Goal: Task Accomplishment & Management: Manage account settings

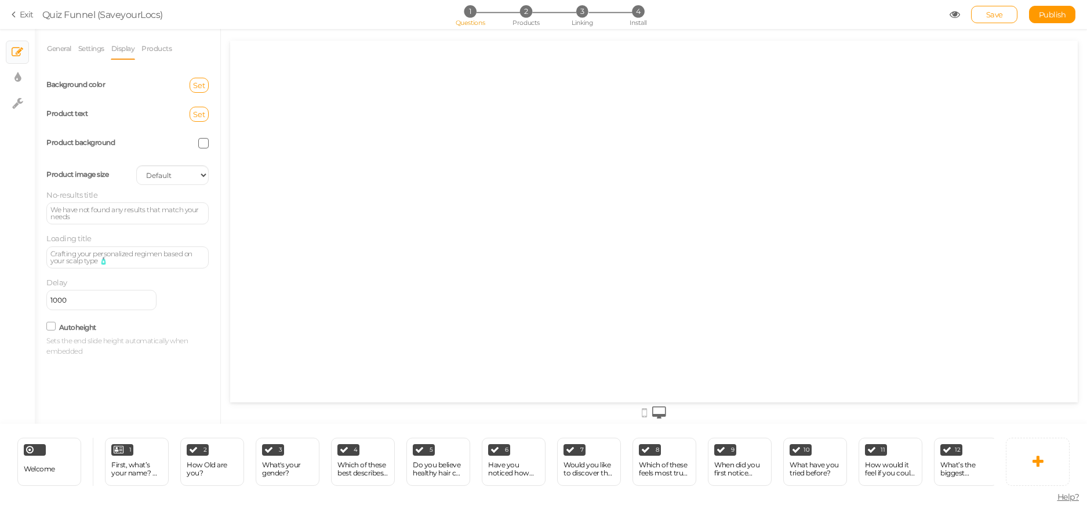
select select
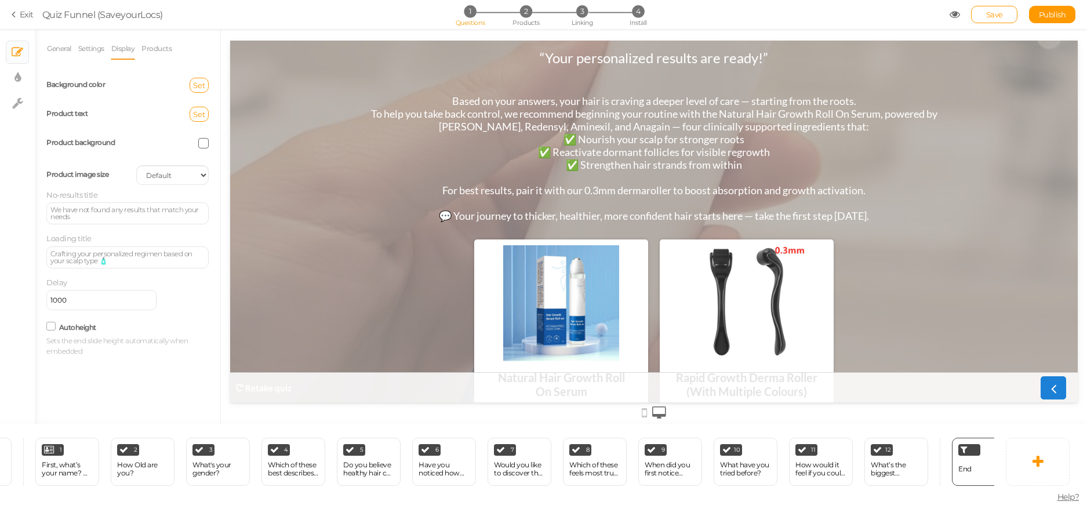
scroll to position [76, 0]
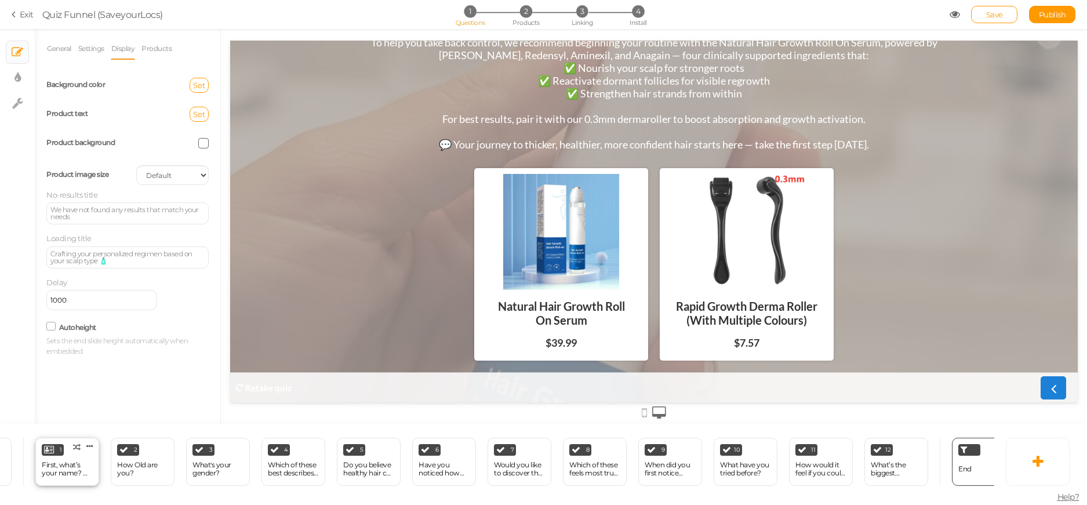
click at [42, 463] on div "First, what’s your name? 👋 (So we can personalize your results!" at bounding box center [67, 469] width 51 height 16
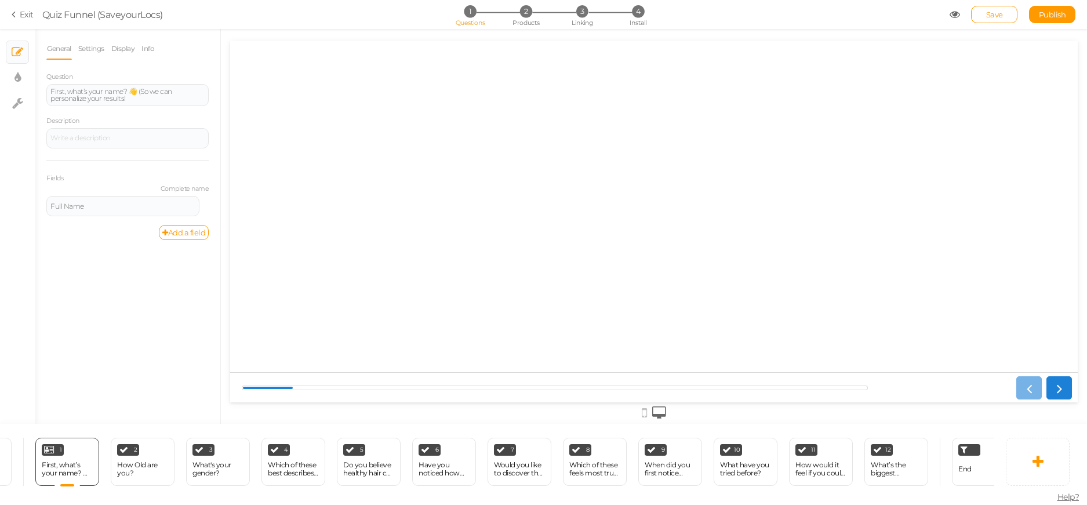
scroll to position [0, 0]
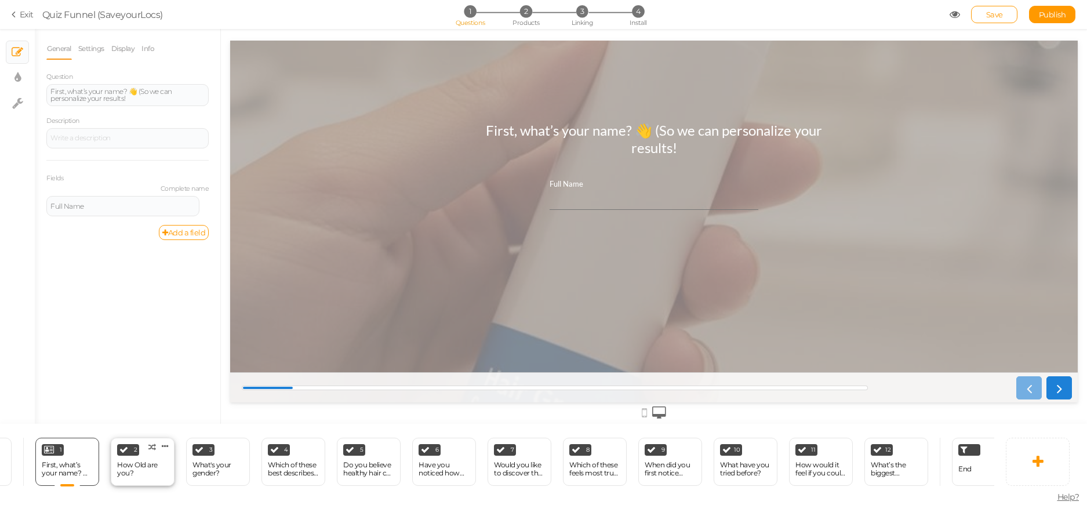
click at [125, 461] on div "How Old are you?" at bounding box center [142, 469] width 51 height 16
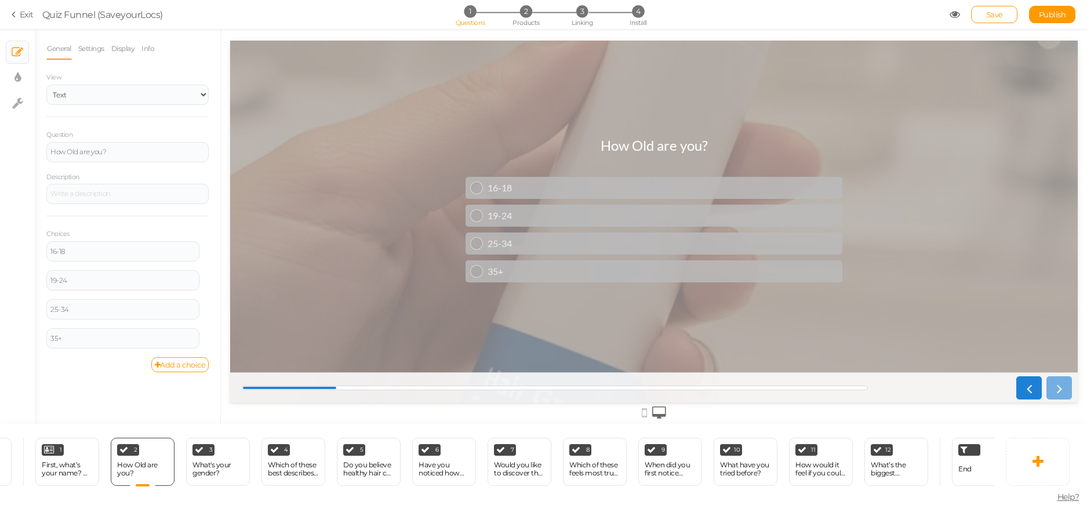
click at [250, 473] on div "3 What's your gender? × Define the conditions to show this slide. Clone Change …" at bounding box center [217, 462] width 75 height 48
click at [19, 12] on icon at bounding box center [16, 14] width 8 height 10
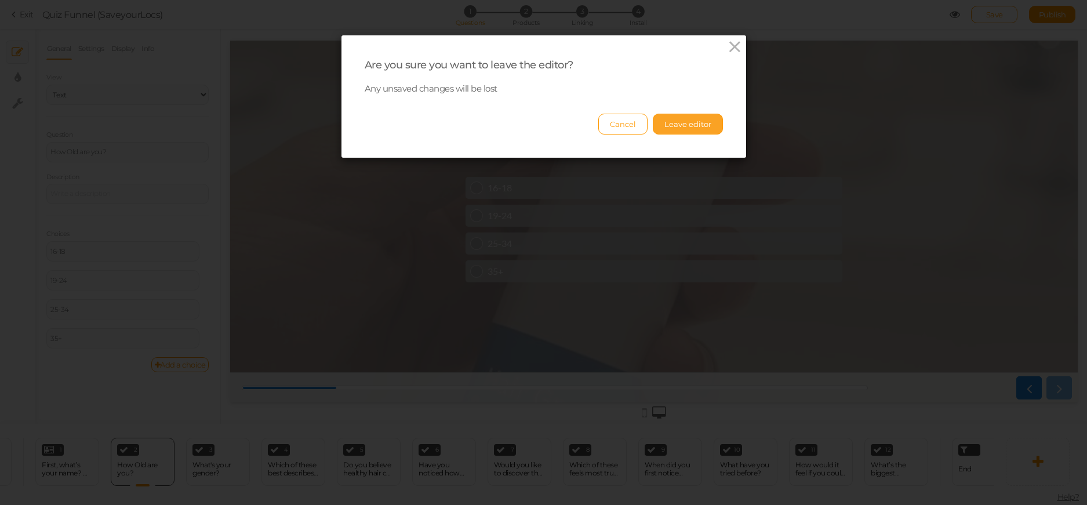
click at [692, 119] on button "Leave editor" at bounding box center [688, 124] width 70 height 21
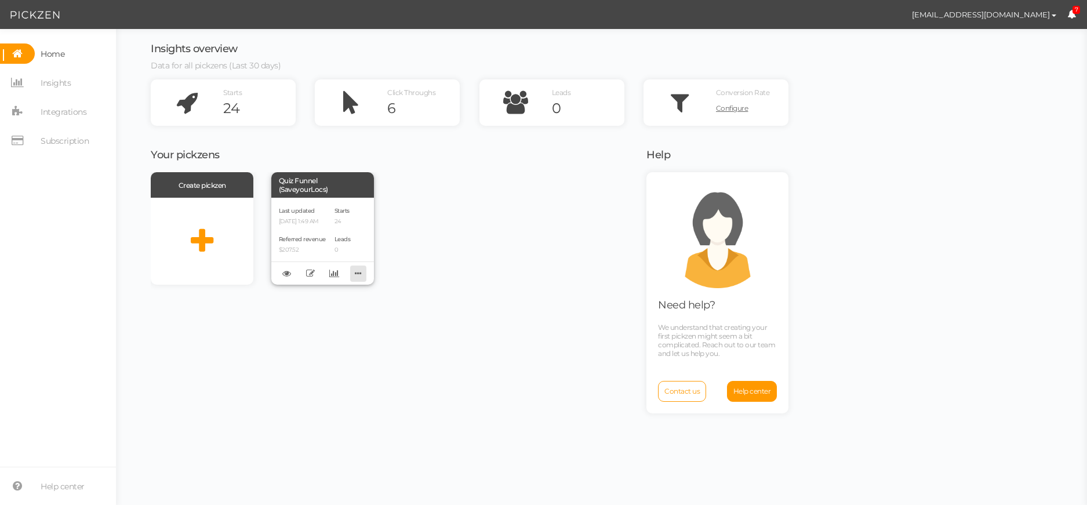
click at [360, 272] on icon at bounding box center [358, 273] width 16 height 18
click at [326, 306] on link "Clone" at bounding box center [320, 304] width 92 height 12
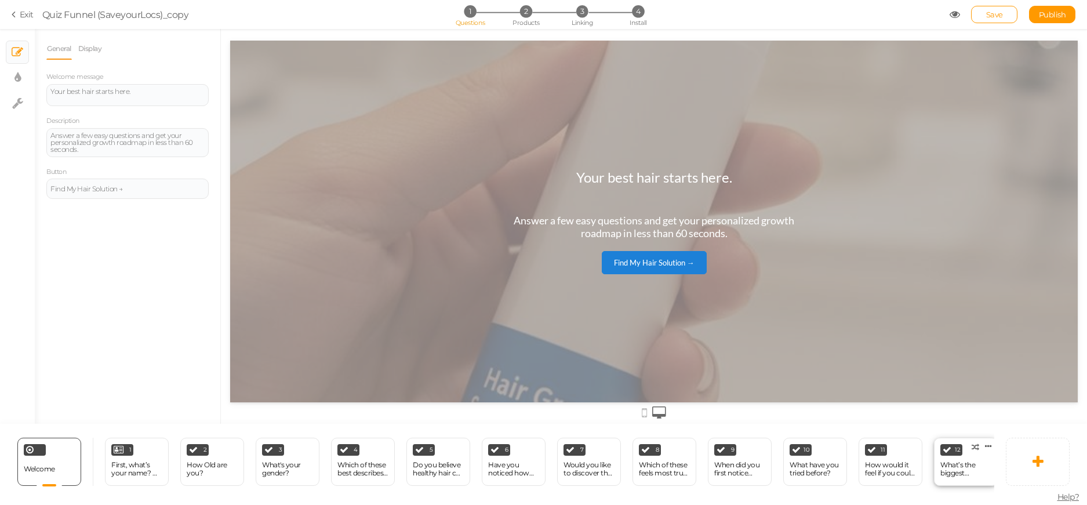
click at [959, 461] on div "What’s the biggest frustration with your hair journey so far?" at bounding box center [965, 469] width 51 height 16
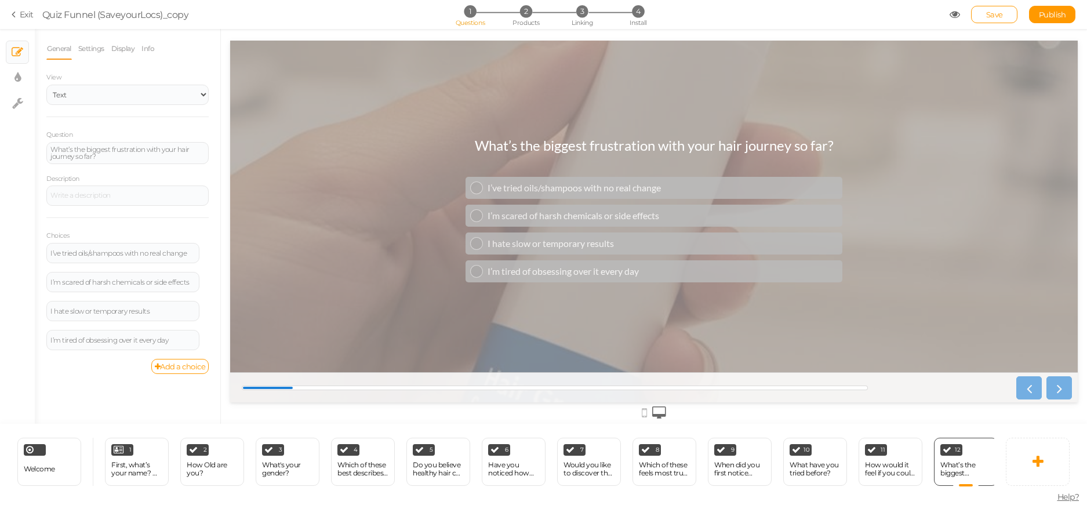
scroll to position [0, 23]
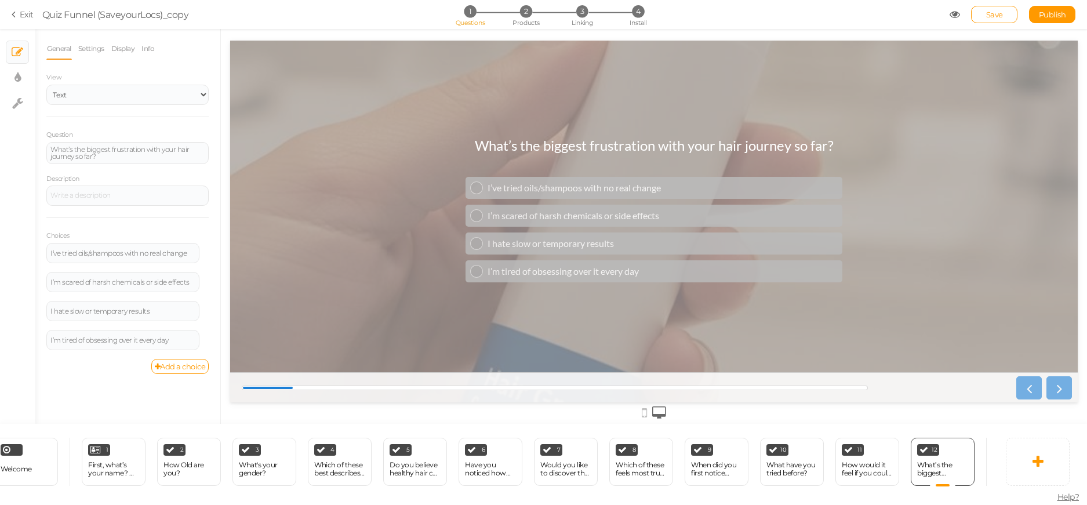
click at [989, 460] on div "End" at bounding box center [1024, 462] width 76 height 48
click at [986, 473] on div "End" at bounding box center [1024, 462] width 76 height 48
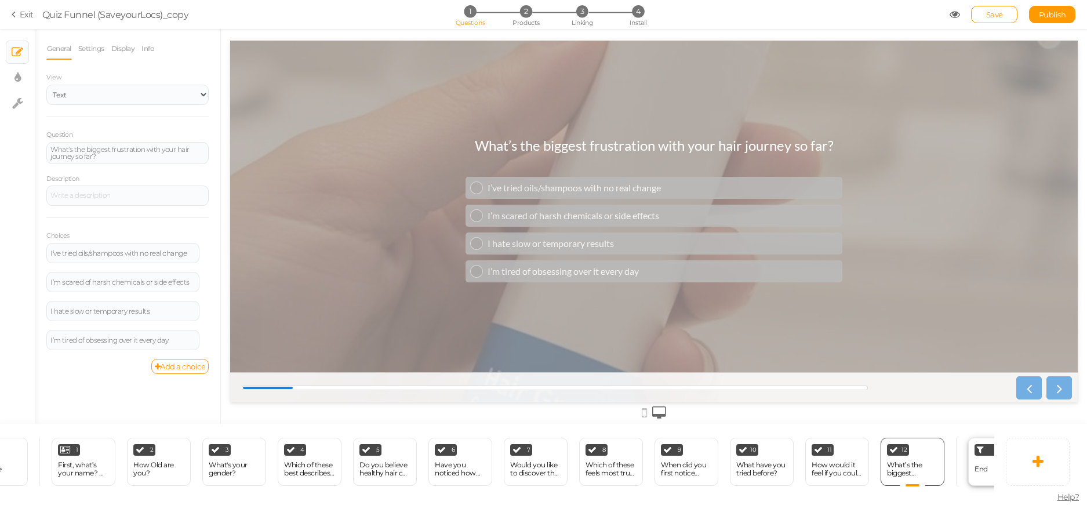
scroll to position [0, 70]
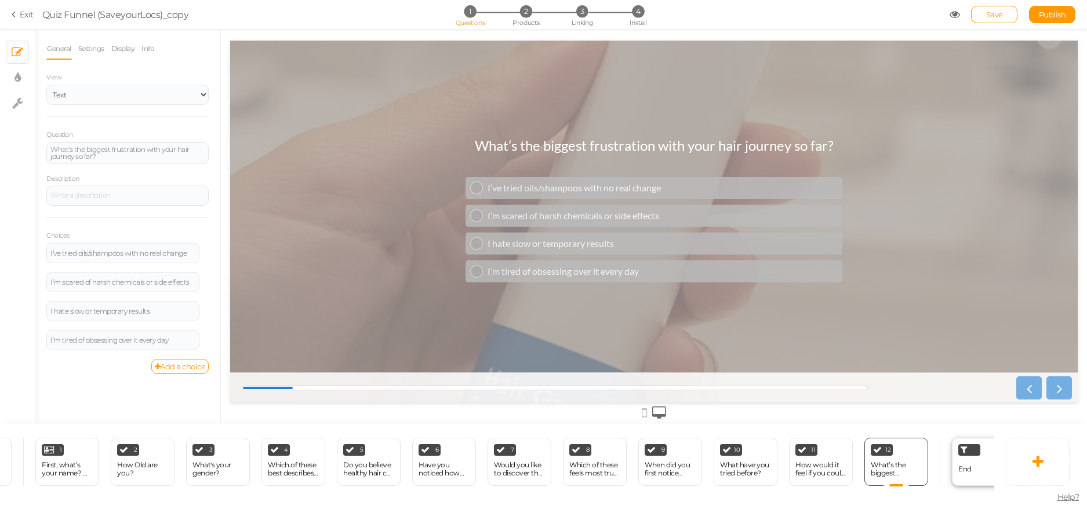
click at [978, 460] on div "End" at bounding box center [984, 462] width 64 height 48
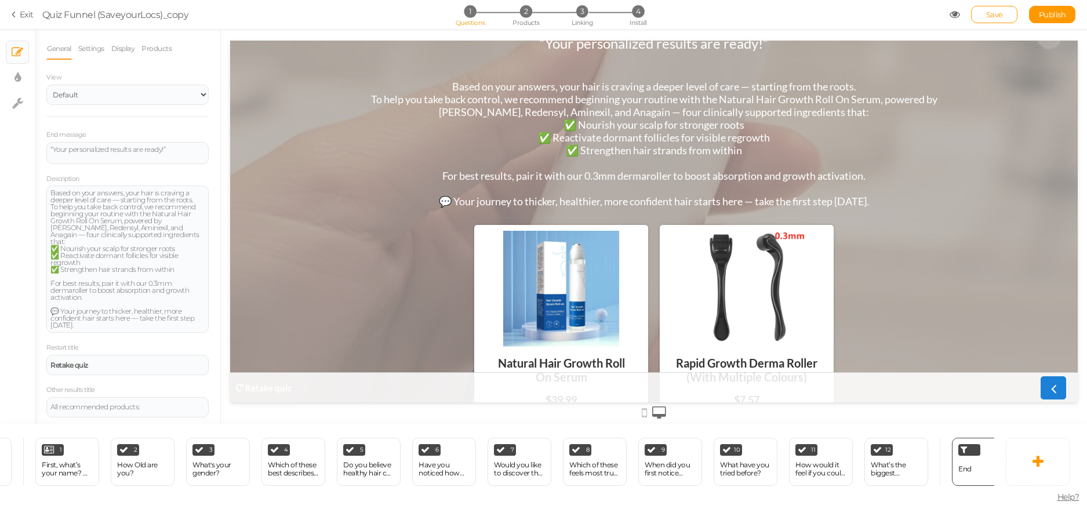
scroll to position [76, 0]
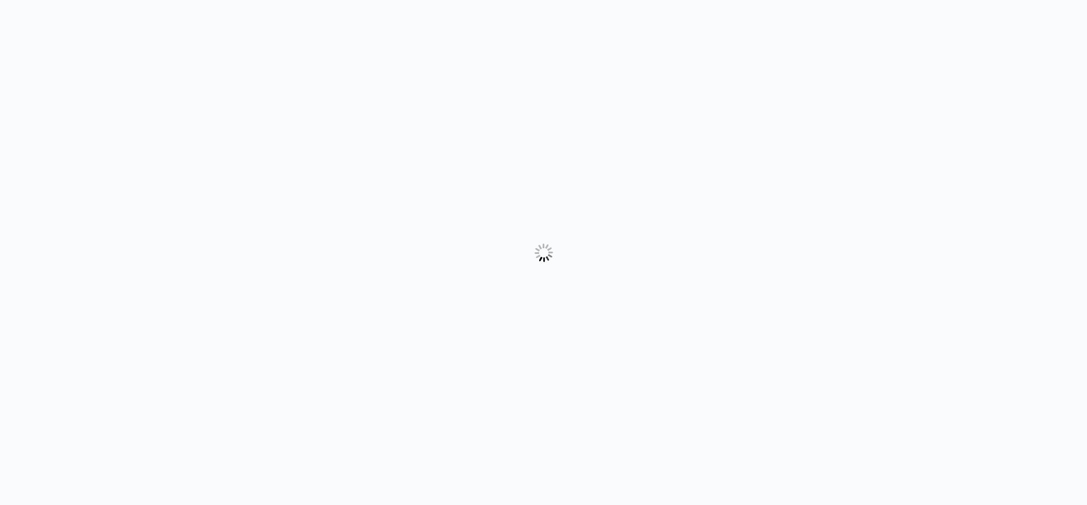
drag, startPoint x: 0, startPoint y: 0, endPoint x: 25, endPoint y: 14, distance: 29.3
click at [25, 14] on body "× Close A wider screen is needed to use the Pickzen builder" at bounding box center [543, 252] width 1087 height 505
click at [28, 14] on body "× Close A wider screen is needed to use the Pickzen builder" at bounding box center [543, 252] width 1087 height 505
click at [28, 15] on body "× Close A wider screen is needed to use the Pickzen builder" at bounding box center [543, 252] width 1087 height 505
click at [29, 16] on body "× Close A wider screen is needed to use the Pickzen builder" at bounding box center [543, 252] width 1087 height 505
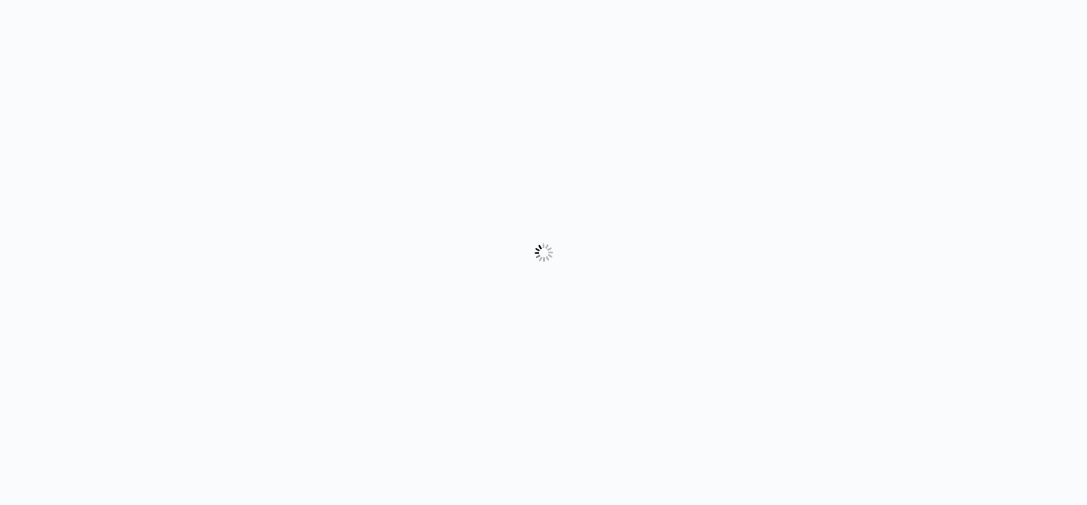
click at [29, 16] on body "× Close A wider screen is needed to use the Pickzen builder" at bounding box center [543, 252] width 1087 height 505
click at [30, 16] on body "× Close A wider screen is needed to use the Pickzen builder" at bounding box center [543, 252] width 1087 height 505
click at [31, 17] on body "× Close A wider screen is needed to use the Pickzen builder" at bounding box center [543, 252] width 1087 height 505
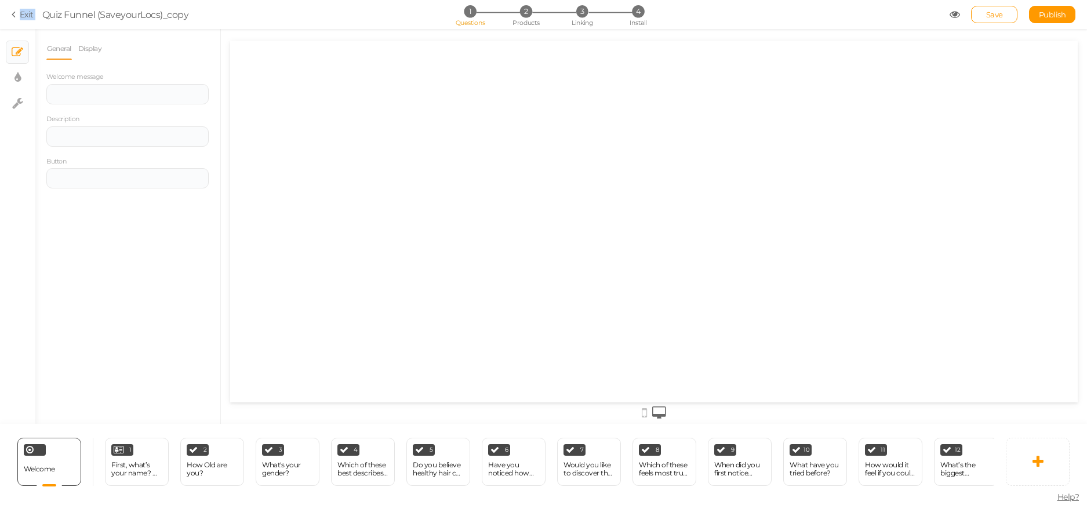
click at [29, 17] on link "Exit" at bounding box center [23, 15] width 22 height 12
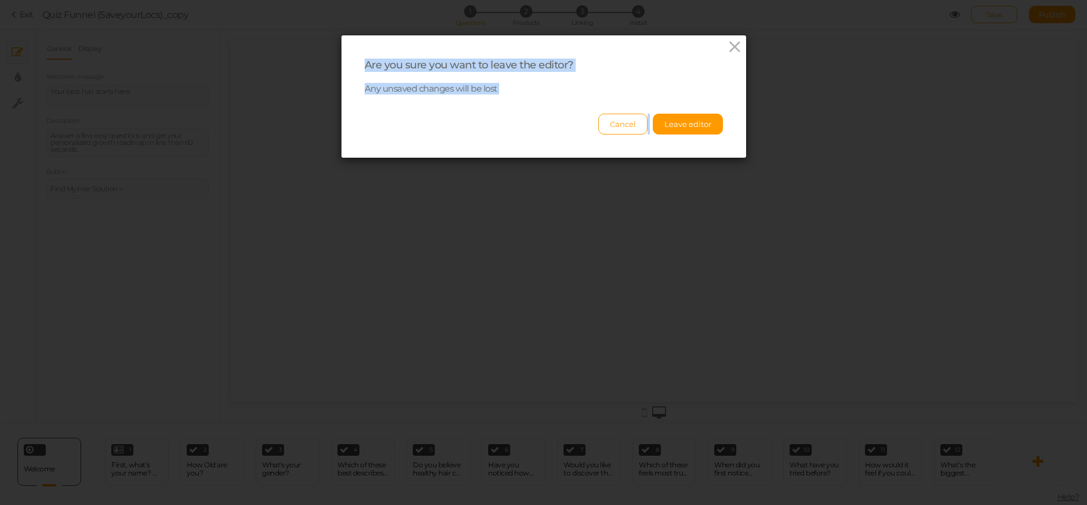
click at [28, 17] on div "Are you sure you want to leave the editor? Any unsaved changes will be lost Can…" at bounding box center [543, 252] width 1087 height 505
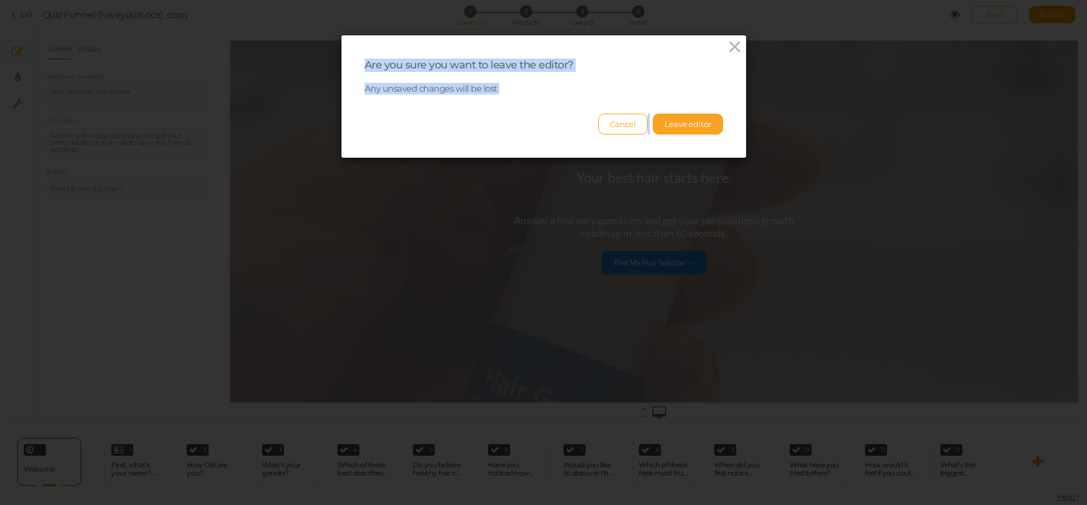
click at [684, 123] on button "Leave editor" at bounding box center [688, 124] width 70 height 21
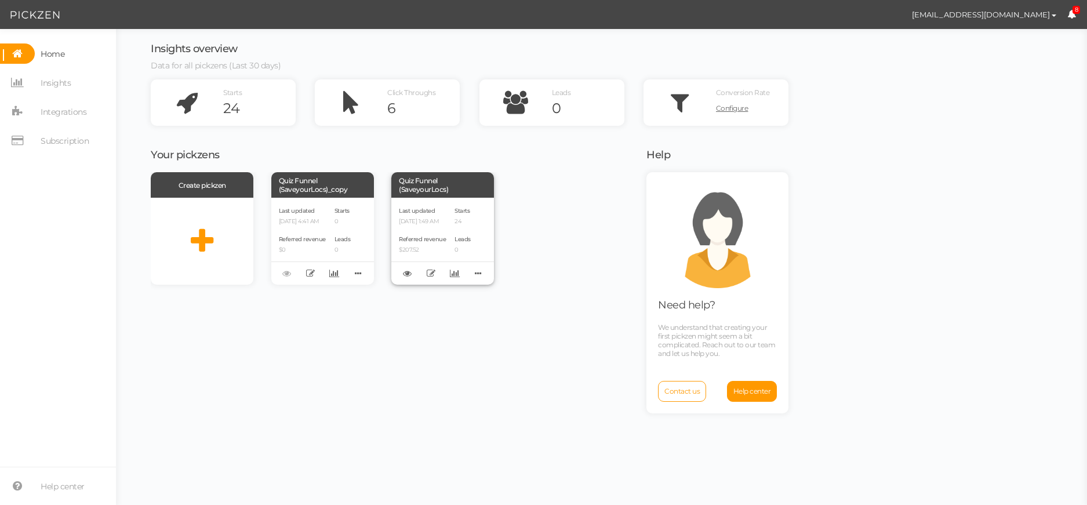
click at [436, 192] on div "Quiz Funnel (SaveyourLocs)" at bounding box center [442, 184] width 103 height 25
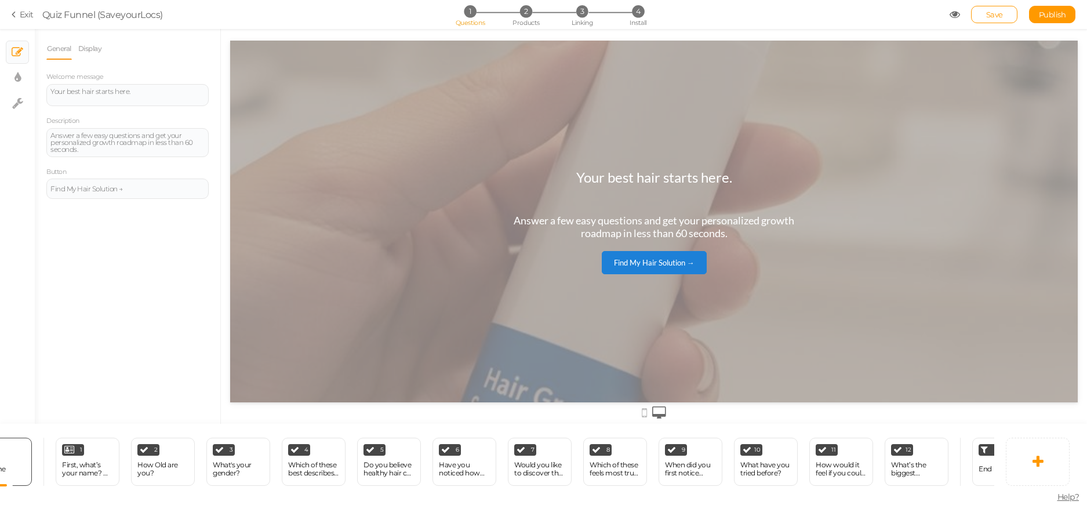
scroll to position [0, 70]
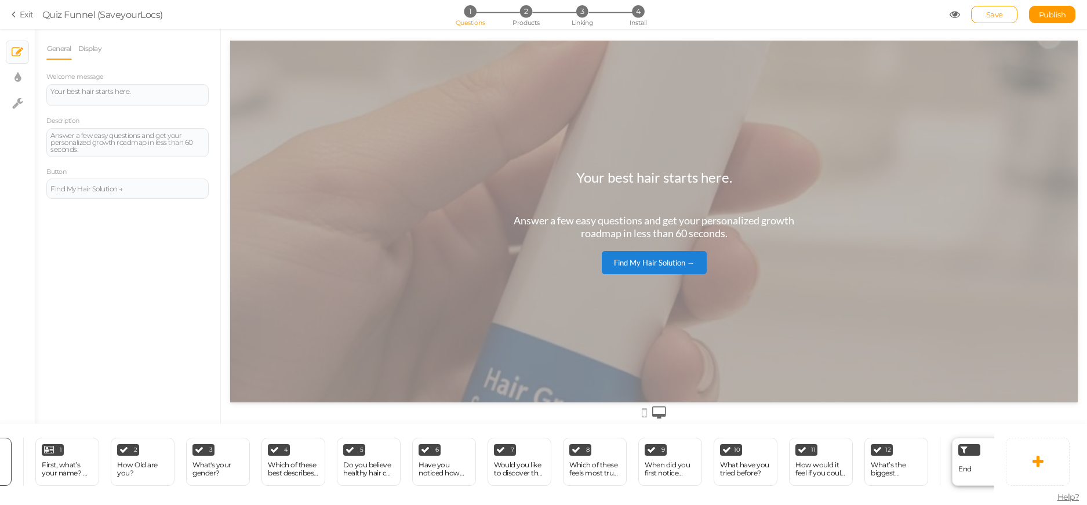
click at [974, 468] on div "End" at bounding box center [984, 462] width 64 height 48
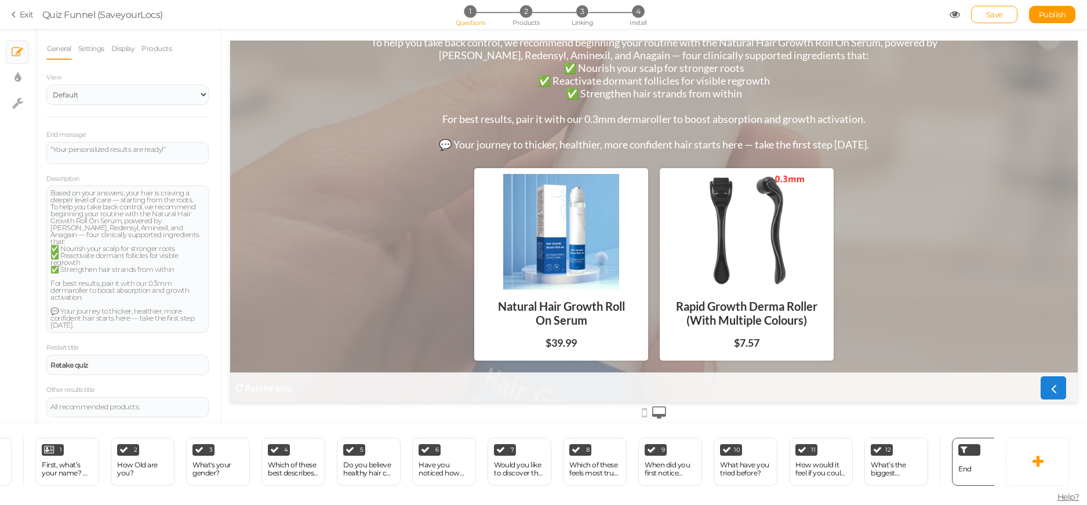
scroll to position [76, 0]
click at [511, 280] on div at bounding box center [561, 232] width 162 height 116
click at [514, 280] on div at bounding box center [561, 232] width 162 height 116
click at [519, 281] on div at bounding box center [561, 232] width 162 height 116
click at [520, 281] on div at bounding box center [561, 232] width 162 height 116
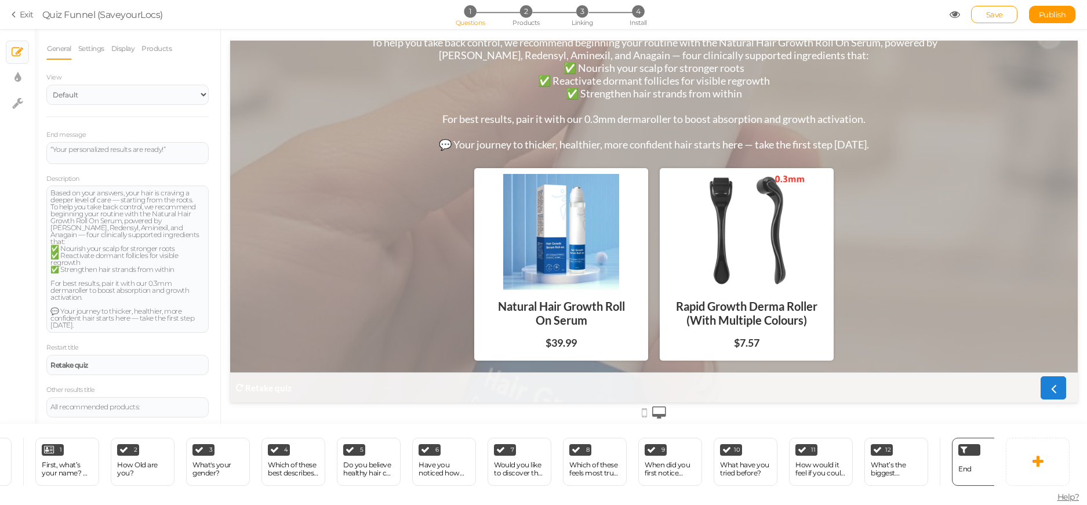
click at [520, 281] on div at bounding box center [561, 232] width 162 height 116
click at [520, 279] on div at bounding box center [561, 232] width 162 height 116
click at [956, 16] on icon at bounding box center [954, 14] width 10 height 10
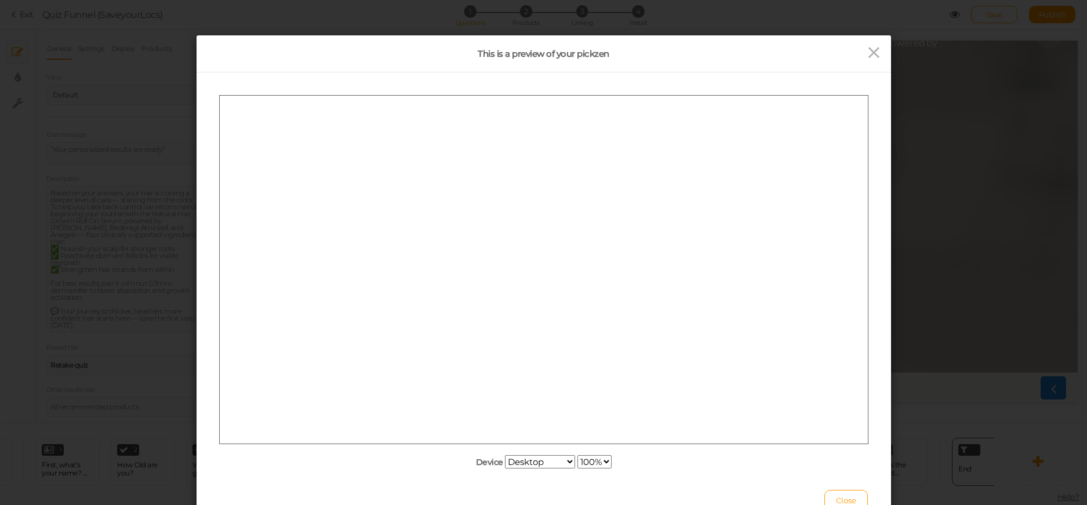
scroll to position [0, 0]
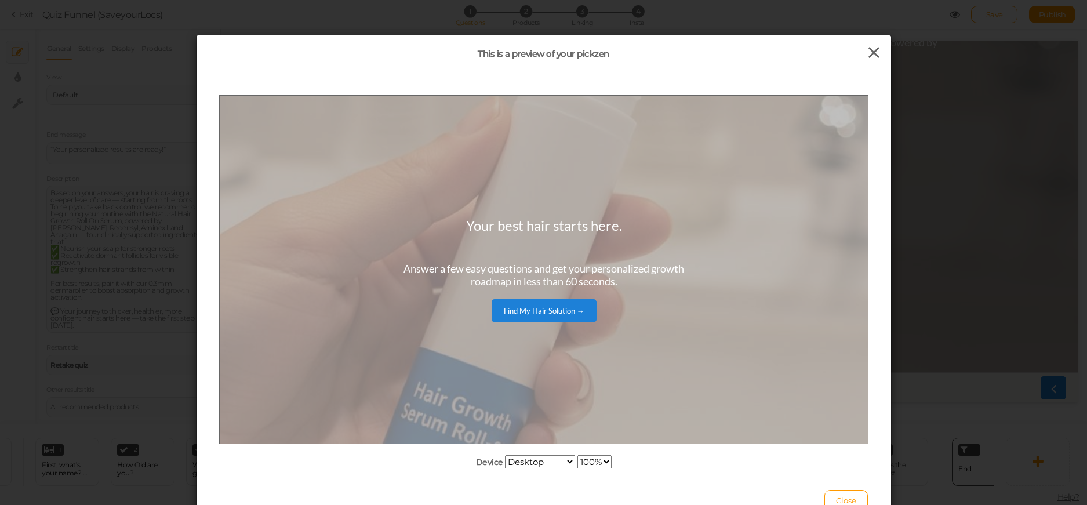
click at [868, 52] on icon at bounding box center [873, 52] width 17 height 17
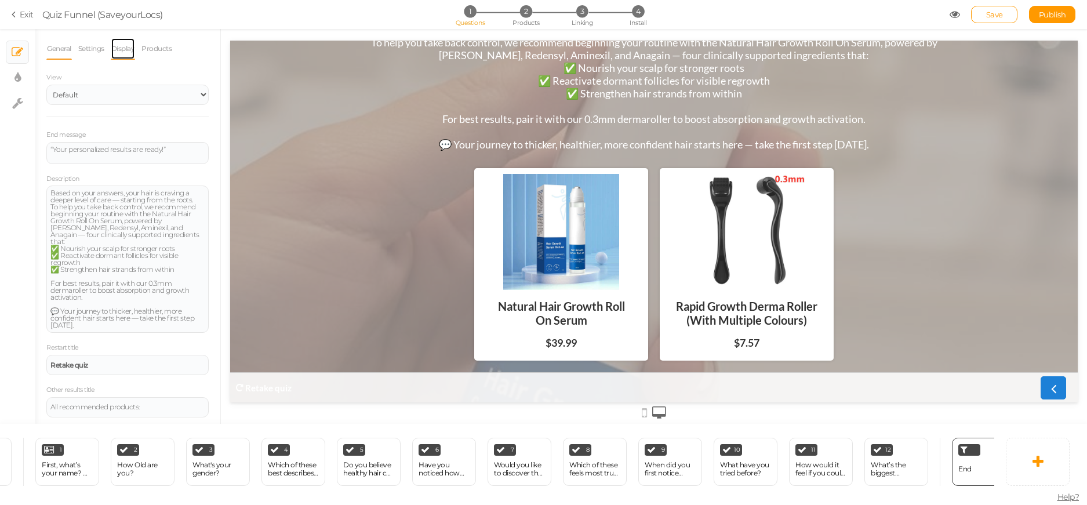
click at [130, 46] on link "Display" at bounding box center [123, 49] width 25 height 22
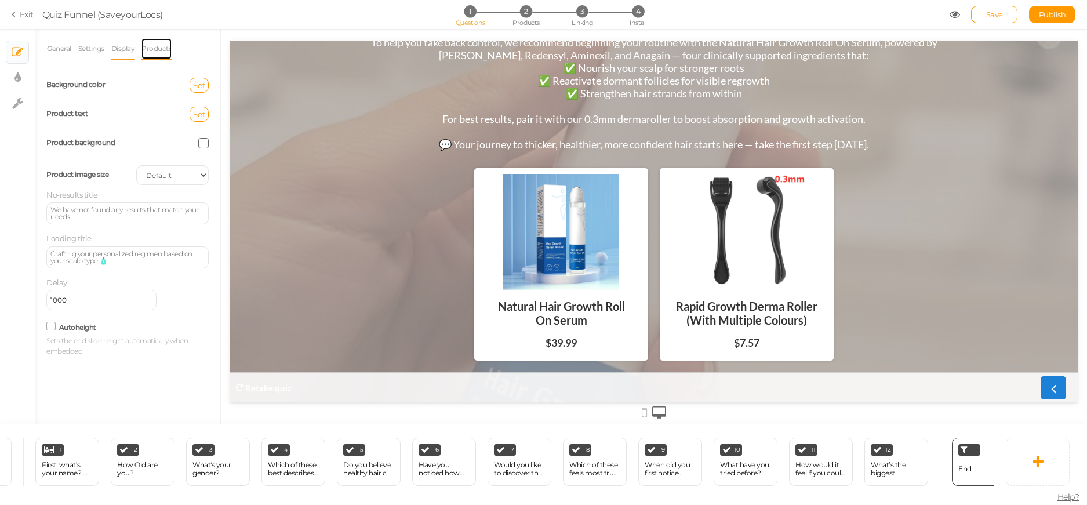
click at [168, 50] on link "Products" at bounding box center [156, 49] width 31 height 22
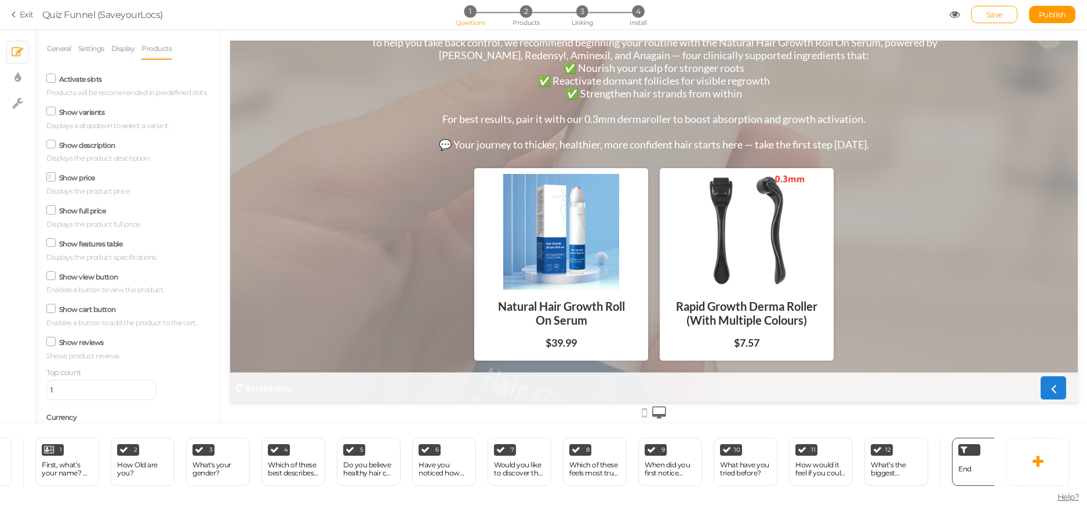
click at [1075, 494] on span "Help?" at bounding box center [1068, 496] width 22 height 10
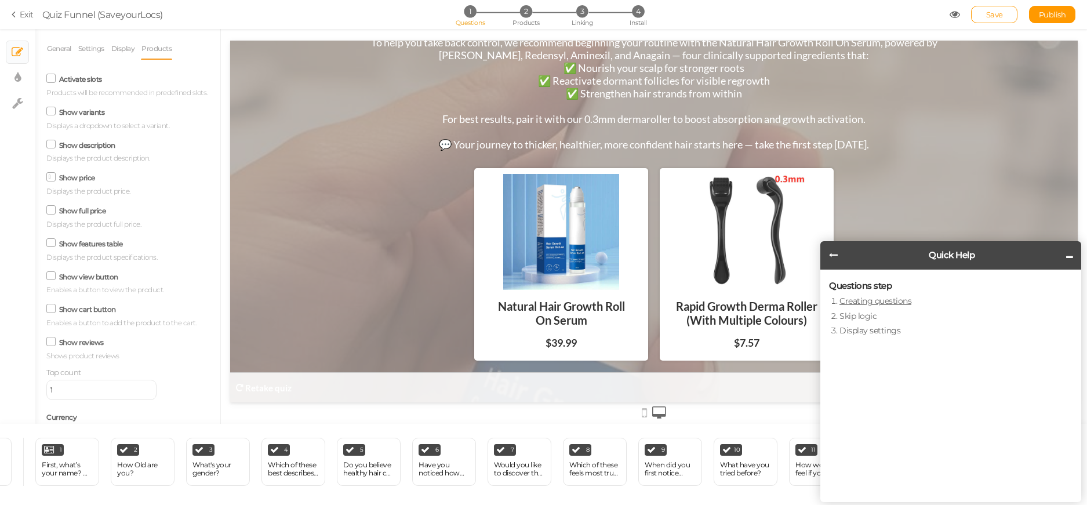
click at [890, 305] on link "Creating questions" at bounding box center [875, 301] width 72 height 10
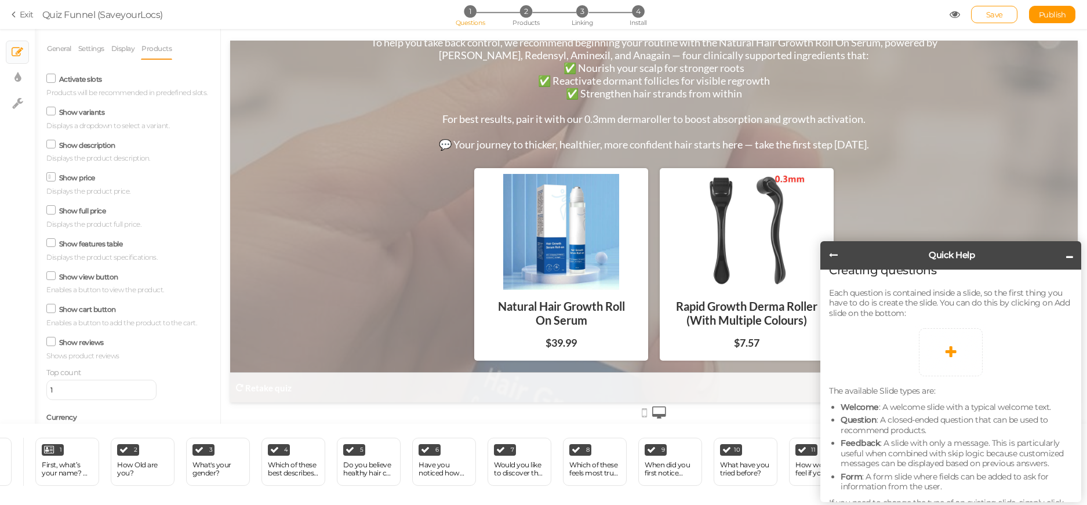
scroll to position [58, 0]
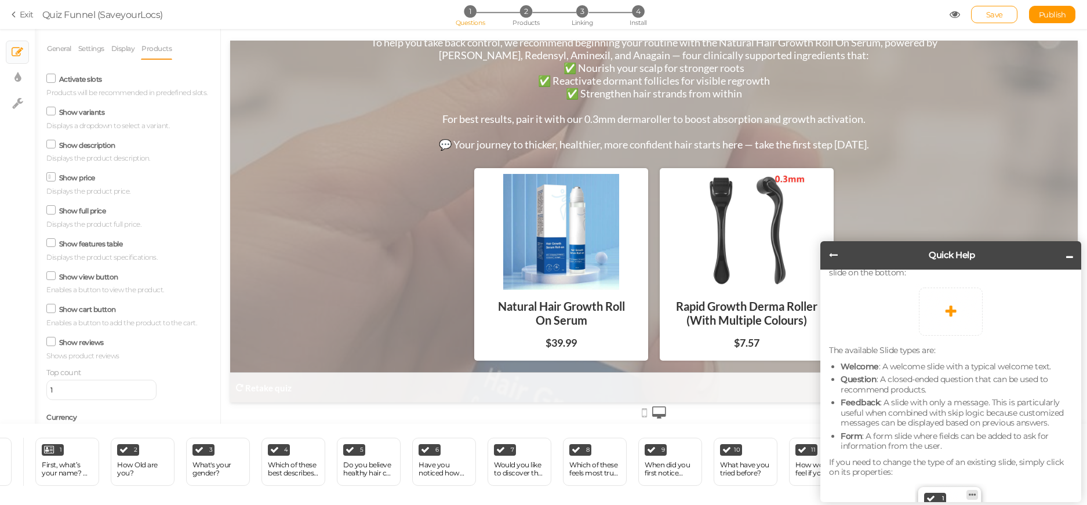
click at [830, 250] on icon at bounding box center [833, 254] width 9 height 9
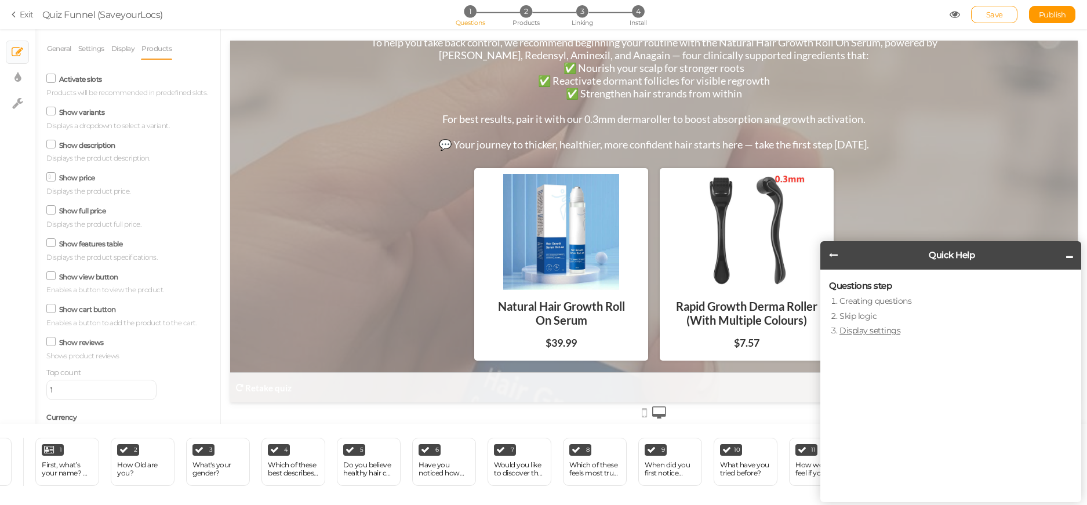
click at [869, 336] on main "Questions step Creating questions Skip logic Display settings" at bounding box center [950, 311] width 261 height 84
click at [869, 334] on link "Display settings" at bounding box center [869, 330] width 61 height 10
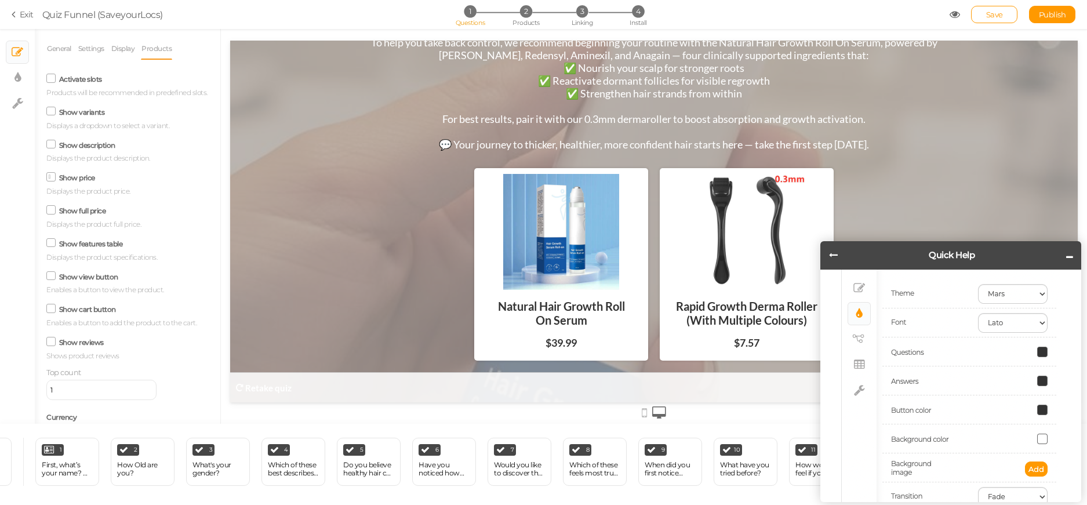
scroll to position [58, 0]
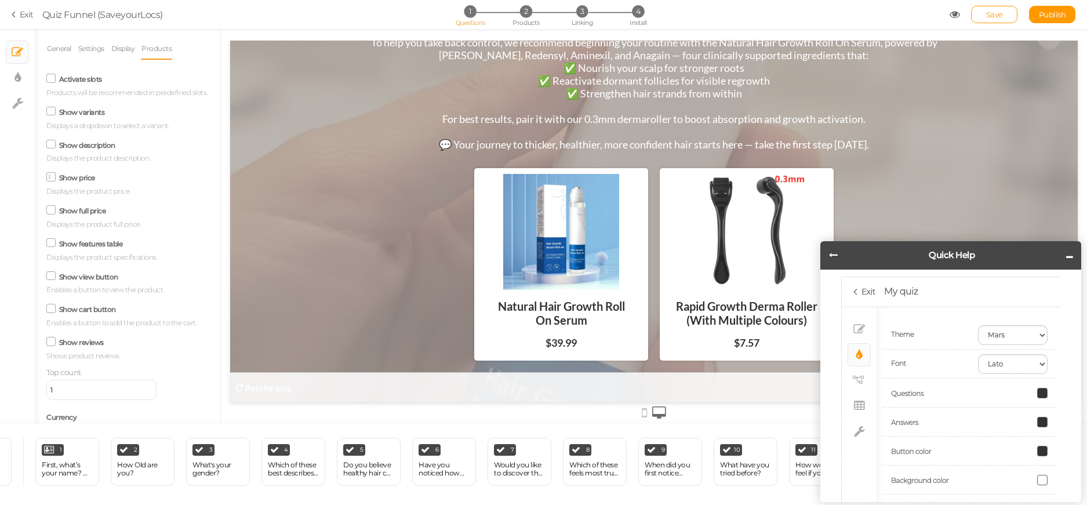
click at [1024, 341] on img at bounding box center [950, 419] width 219 height 286
click at [1023, 337] on img at bounding box center [950, 419] width 219 height 286
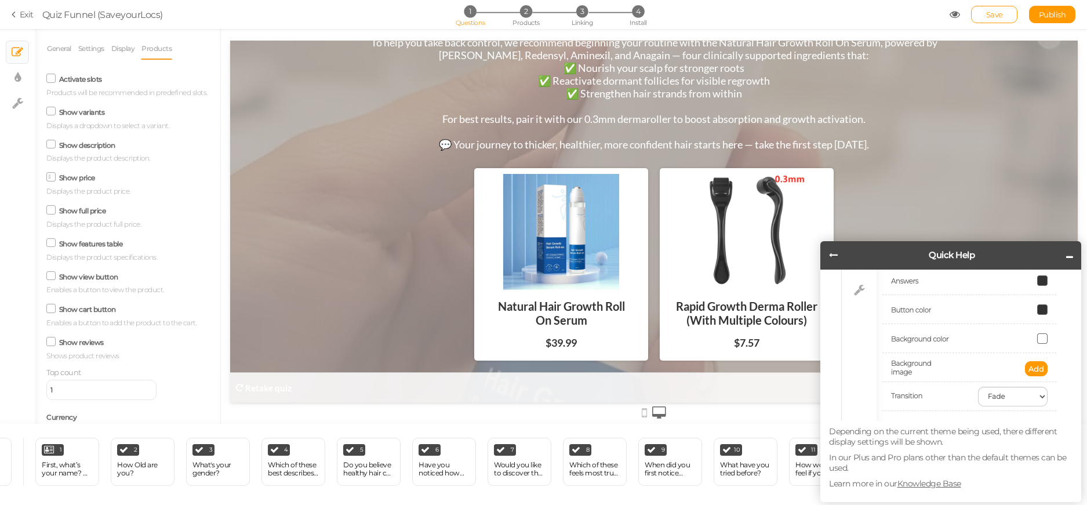
scroll to position [204, 0]
click at [1010, 401] on img at bounding box center [950, 273] width 219 height 286
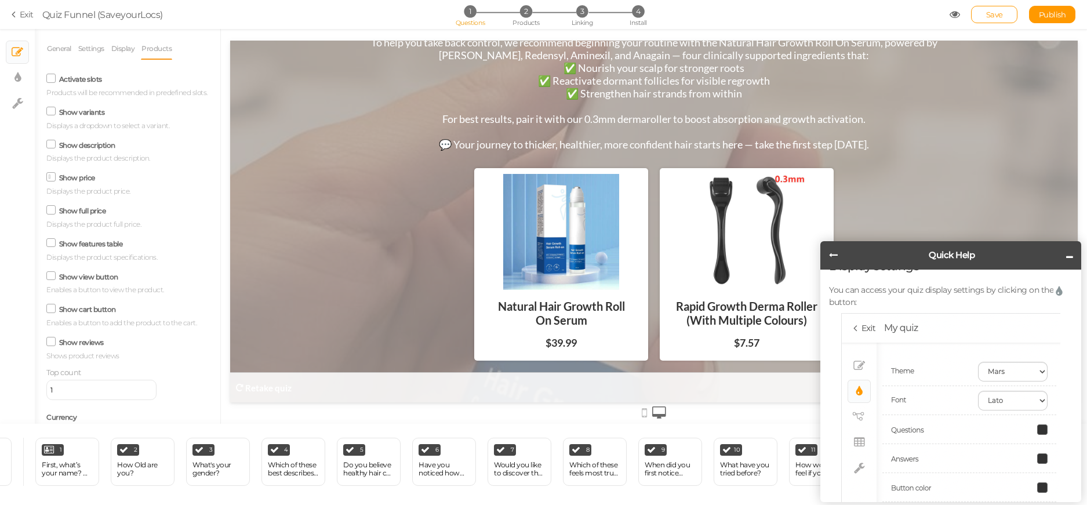
scroll to position [0, 0]
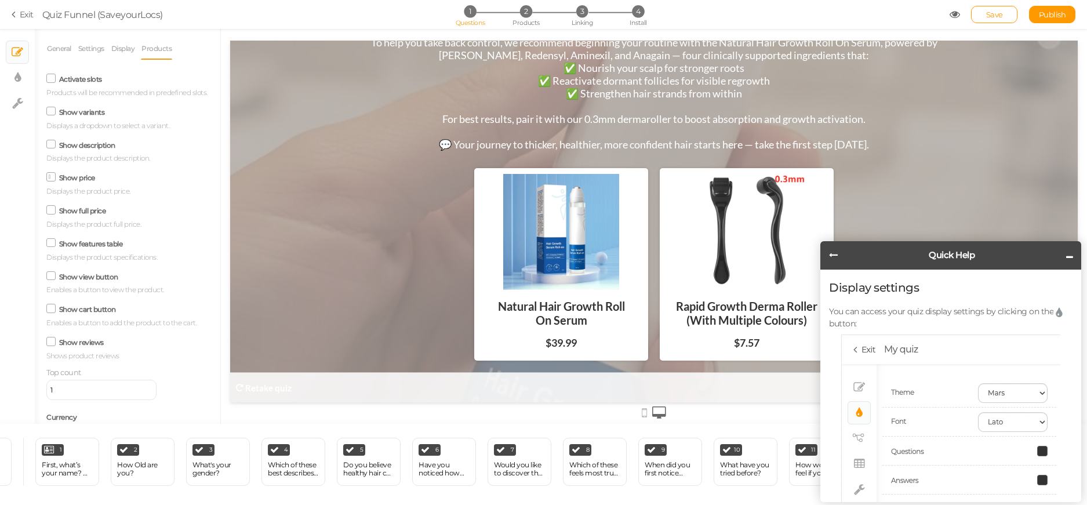
click at [837, 258] on header "Quick Help" at bounding box center [950, 255] width 261 height 28
click at [836, 253] on icon at bounding box center [833, 254] width 9 height 9
click at [1019, 107] on div "“Your personalized results are ready!” Based on your answers, your hair is crav…" at bounding box center [653, 222] width 847 height 362
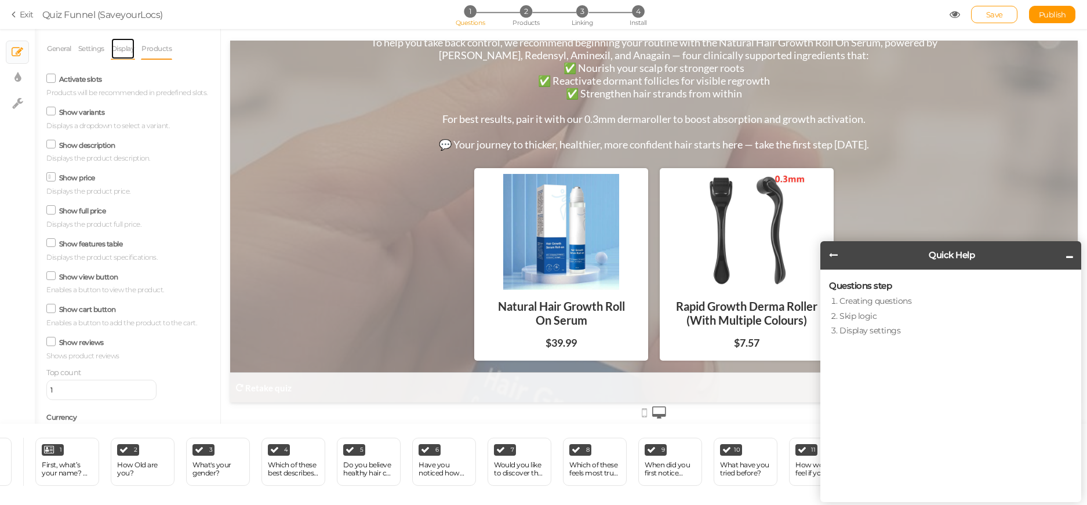
click at [118, 54] on link "Display" at bounding box center [123, 49] width 25 height 22
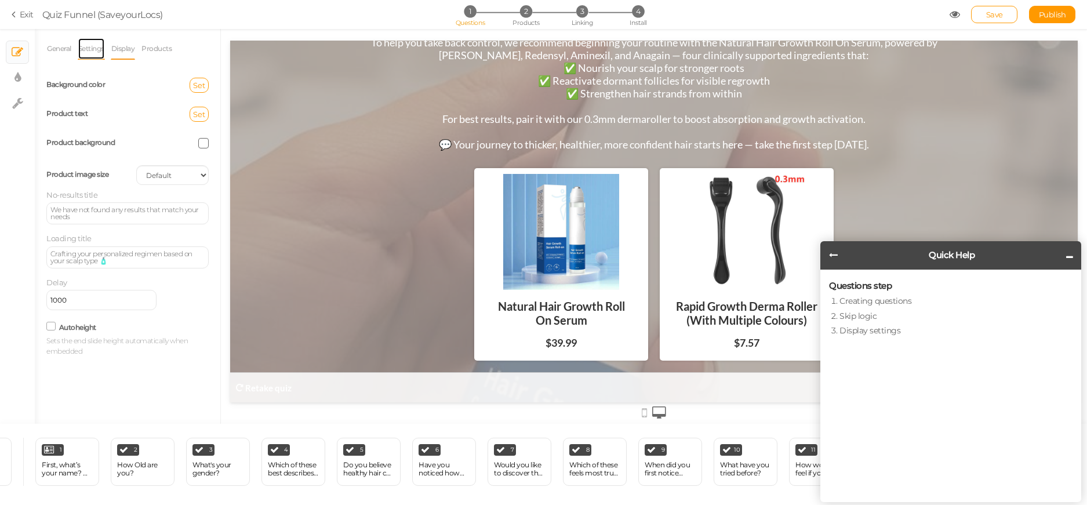
click at [79, 53] on link "Settings" at bounding box center [91, 49] width 27 height 22
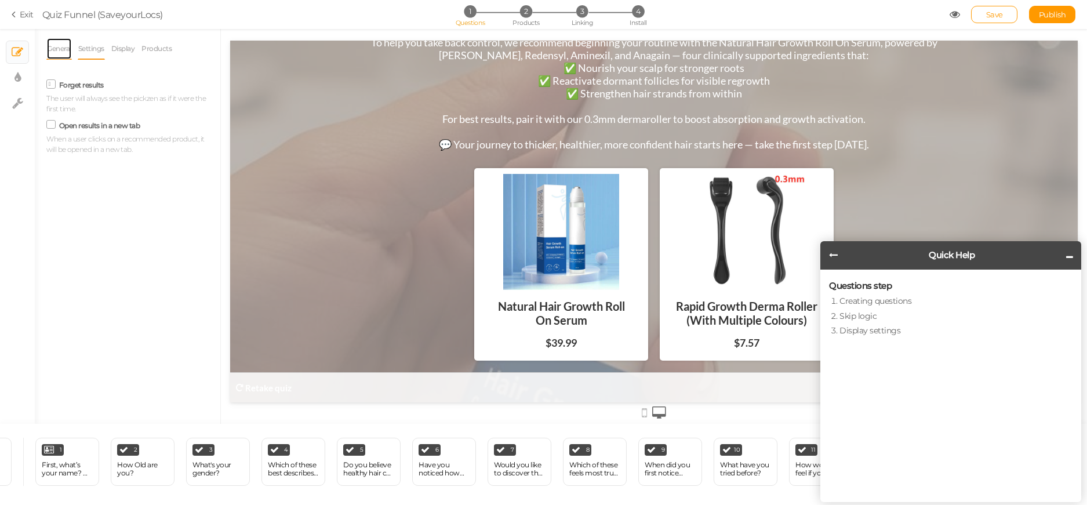
click at [72, 50] on link "General" at bounding box center [58, 49] width 25 height 22
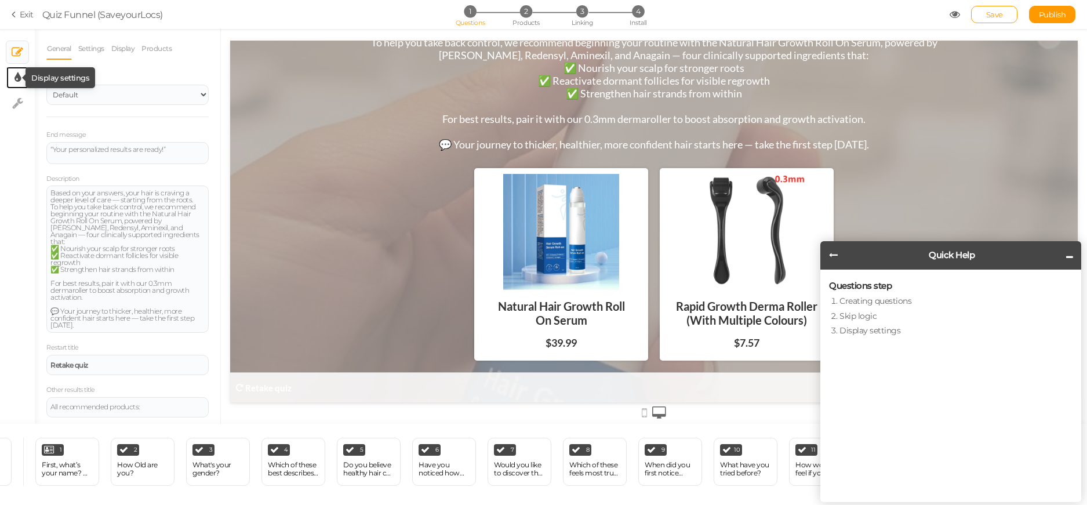
click at [19, 78] on icon at bounding box center [17, 78] width 6 height 12
select select "2"
select select "lato"
select select "switch"
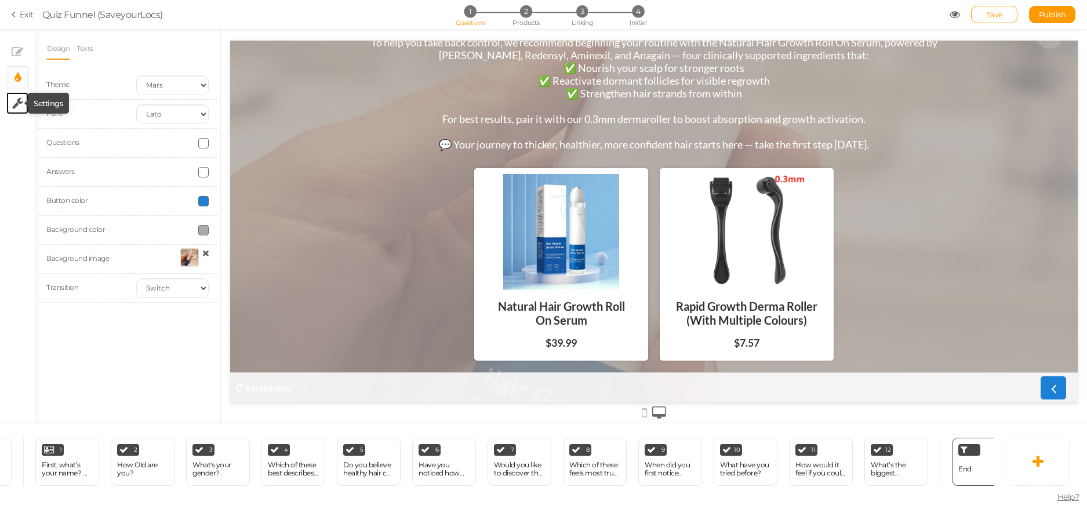
click at [12, 99] on icon at bounding box center [17, 103] width 11 height 12
select select "en"
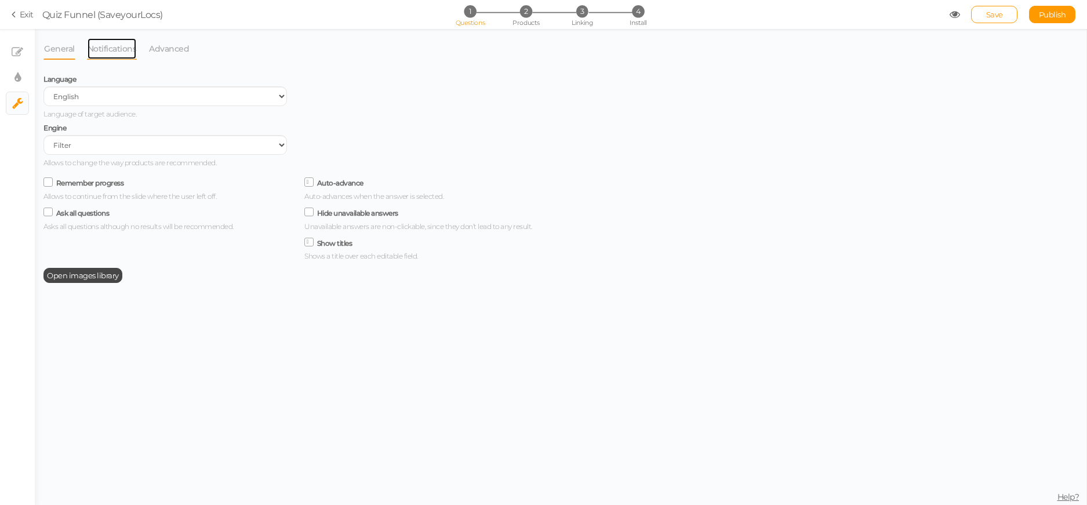
click at [114, 46] on link "Notifications" at bounding box center [112, 49] width 50 height 22
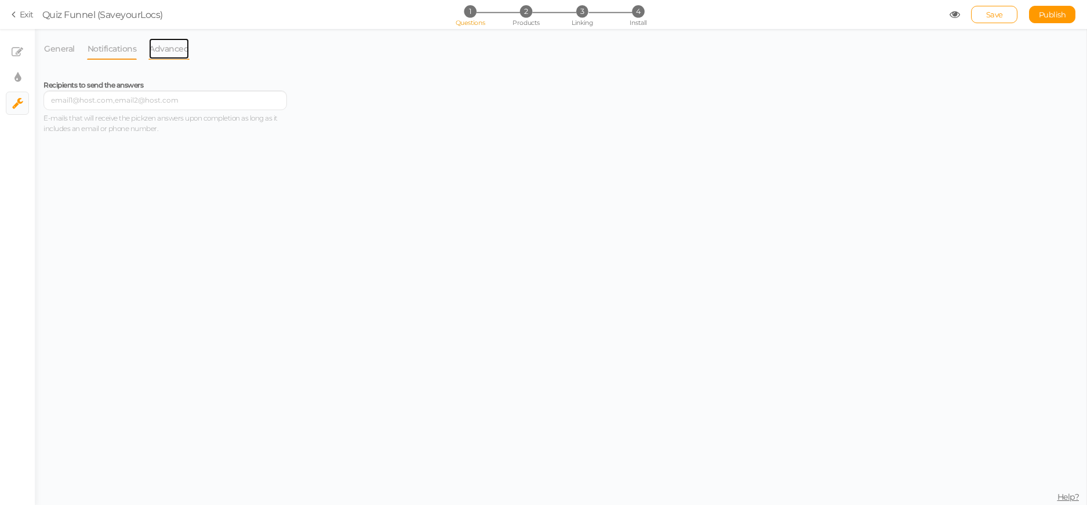
click at [179, 47] on link "Advanced" at bounding box center [168, 49] width 41 height 22
click at [120, 50] on link "Notifications" at bounding box center [112, 49] width 50 height 22
click at [55, 49] on link "General" at bounding box center [59, 49] width 32 height 22
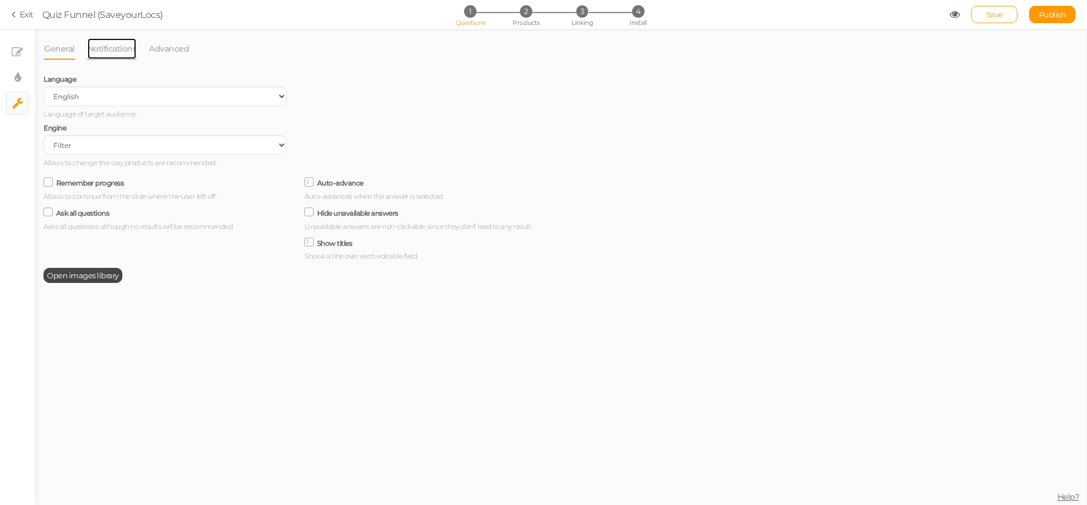
click at [116, 53] on link "Notifications" at bounding box center [112, 49] width 50 height 22
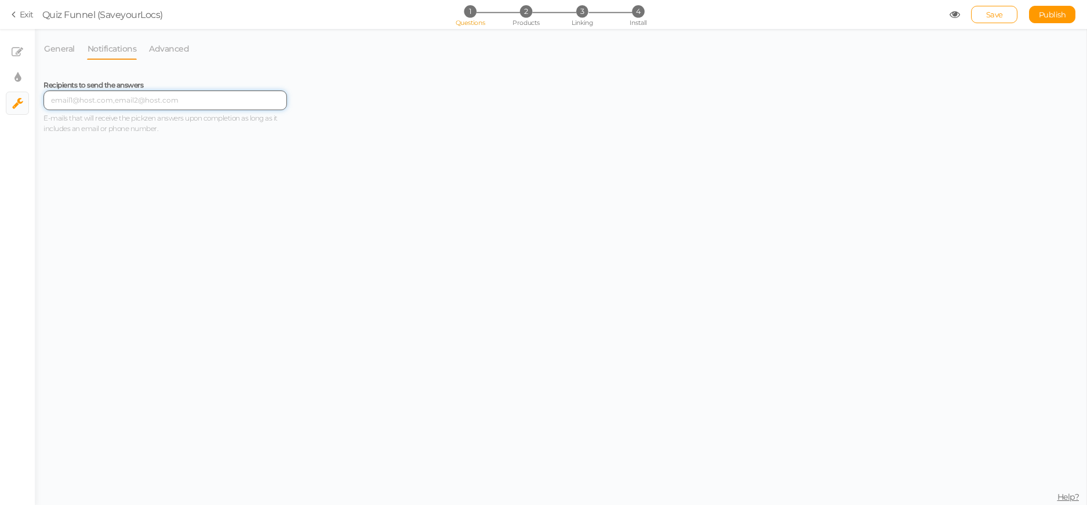
click at [106, 100] on input "text" at bounding box center [164, 100] width 243 height 20
type input "[EMAIL_ADDRESS][DOMAIN_NAME]"
click at [171, 49] on link "Advanced" at bounding box center [168, 49] width 41 height 22
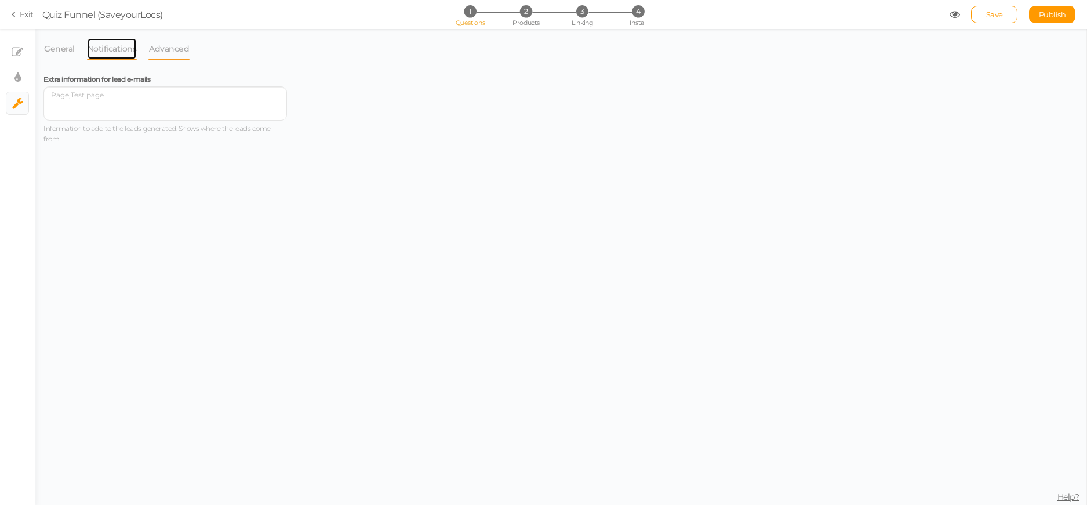
click at [114, 54] on link "Notifications" at bounding box center [112, 49] width 50 height 22
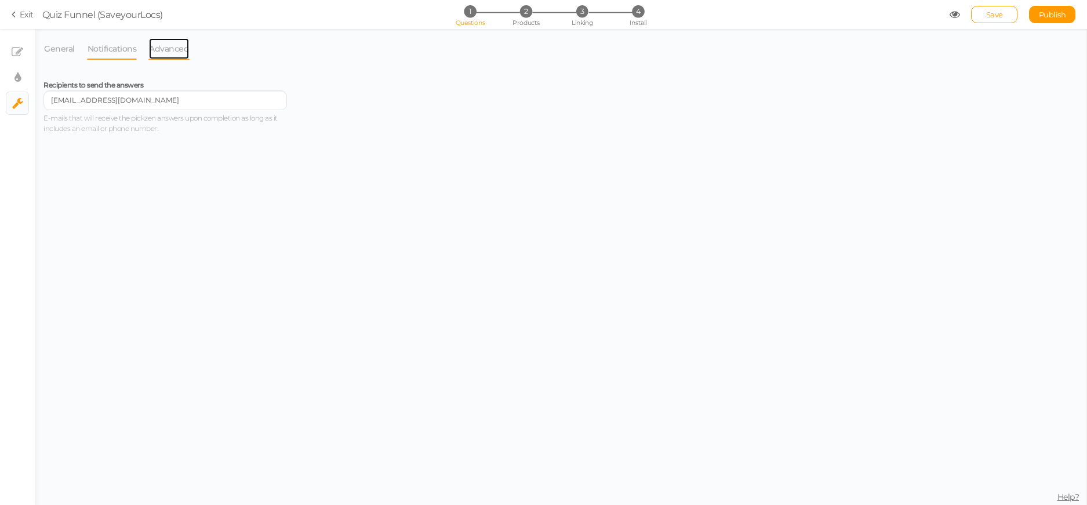
click at [173, 49] on link "Advanced" at bounding box center [168, 49] width 41 height 22
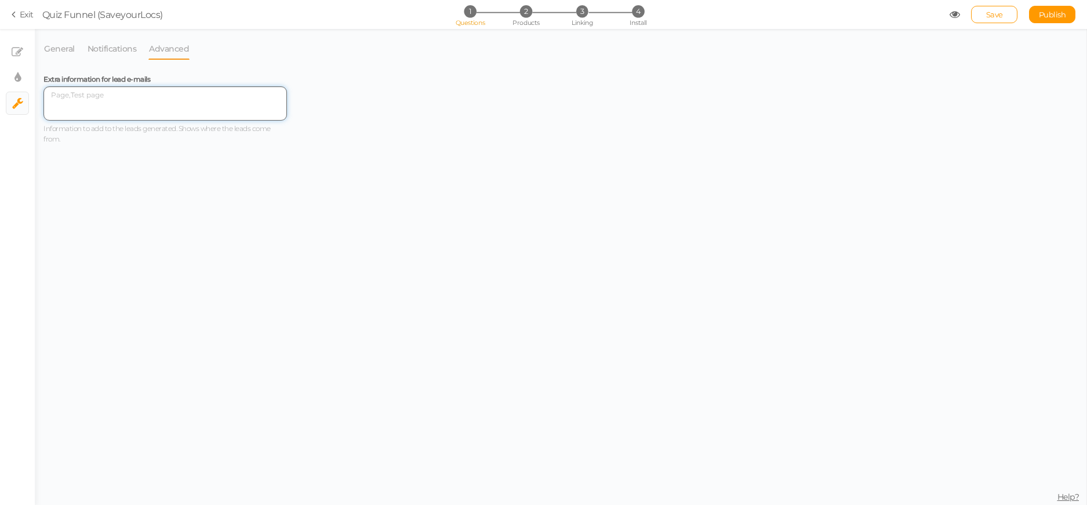
click at [112, 96] on textarea at bounding box center [164, 103] width 243 height 34
click at [72, 52] on link "General" at bounding box center [59, 49] width 32 height 22
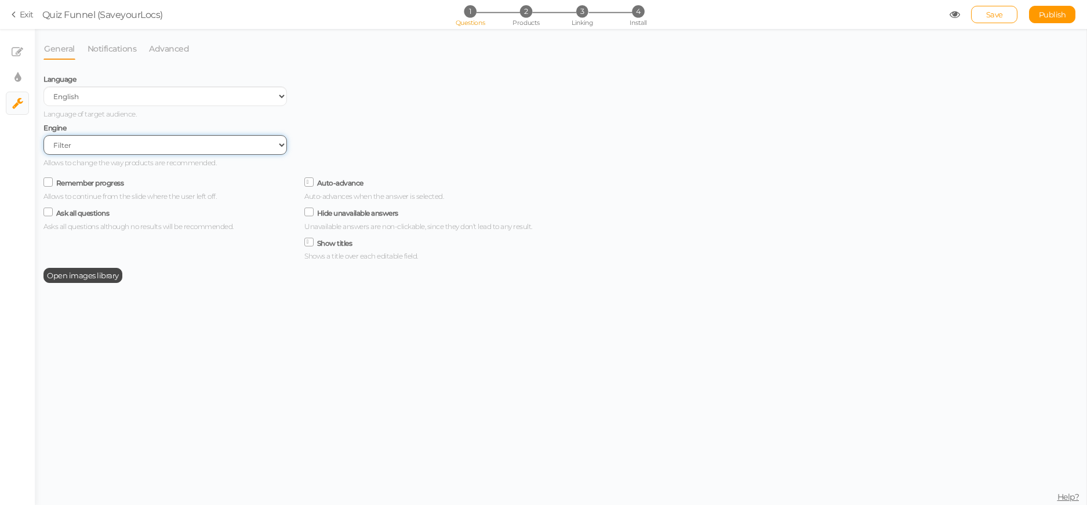
click at [65, 143] on select "Filter AI Tree No-Code Form (No products)" at bounding box center [164, 145] width 243 height 20
click at [67, 144] on select "Filter AI Tree No-Code Form (No products)" at bounding box center [164, 145] width 243 height 20
click at [69, 144] on select "Filter AI Tree No-Code Form (No products)" at bounding box center [164, 145] width 243 height 20
click at [78, 143] on select "Filter AI Tree No-Code Form (No products)" at bounding box center [164, 145] width 243 height 20
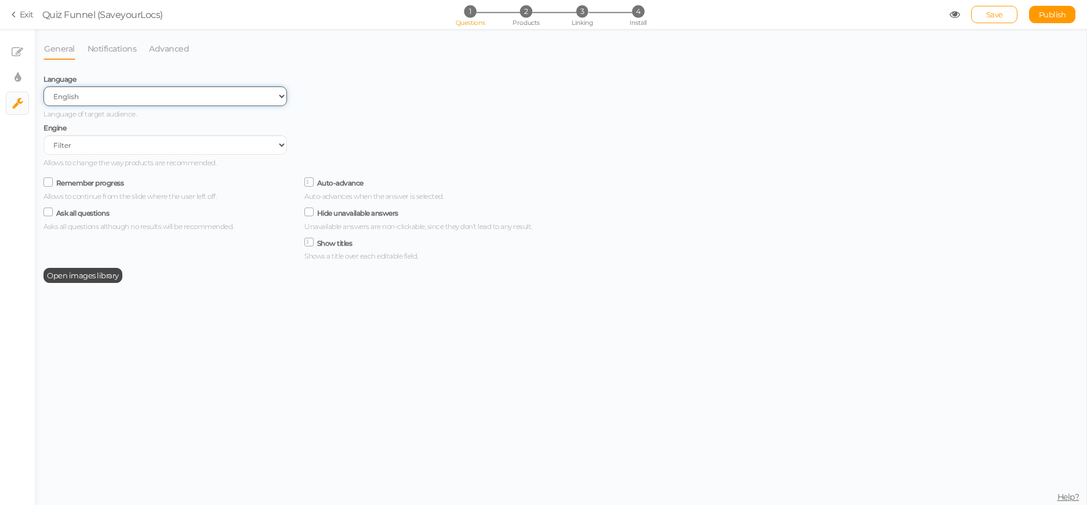
click at [170, 104] on select "Spanish English Portuguese" at bounding box center [164, 96] width 243 height 20
drag, startPoint x: 394, startPoint y: 121, endPoint x: 397, endPoint y: 113, distance: 8.1
click at [397, 113] on div "Language Spanish English Portuguese Language of target audience. Engine Filter …" at bounding box center [296, 119] width 522 height 97
click at [140, 44] on li "Notifications" at bounding box center [118, 49] width 62 height 22
click at [132, 46] on link "Notifications" at bounding box center [112, 49] width 50 height 22
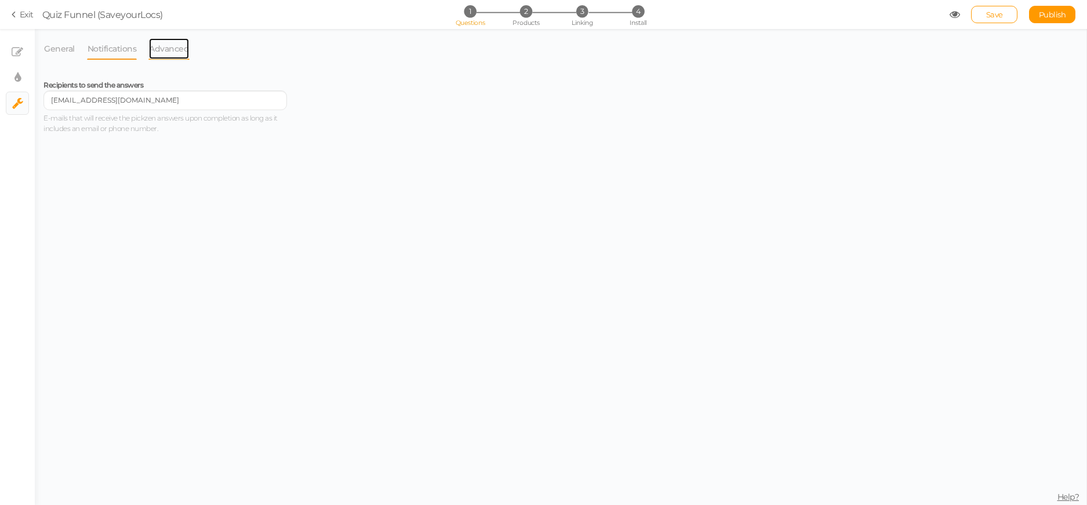
click at [159, 45] on link "Advanced" at bounding box center [168, 49] width 41 height 22
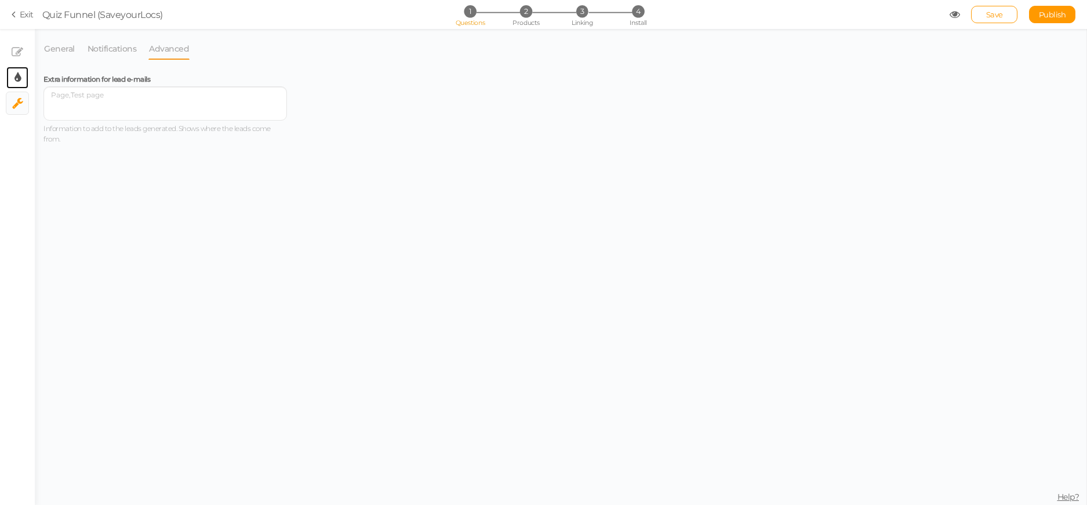
click at [17, 78] on icon at bounding box center [17, 78] width 6 height 12
select select "2"
select select "lato"
select select "switch"
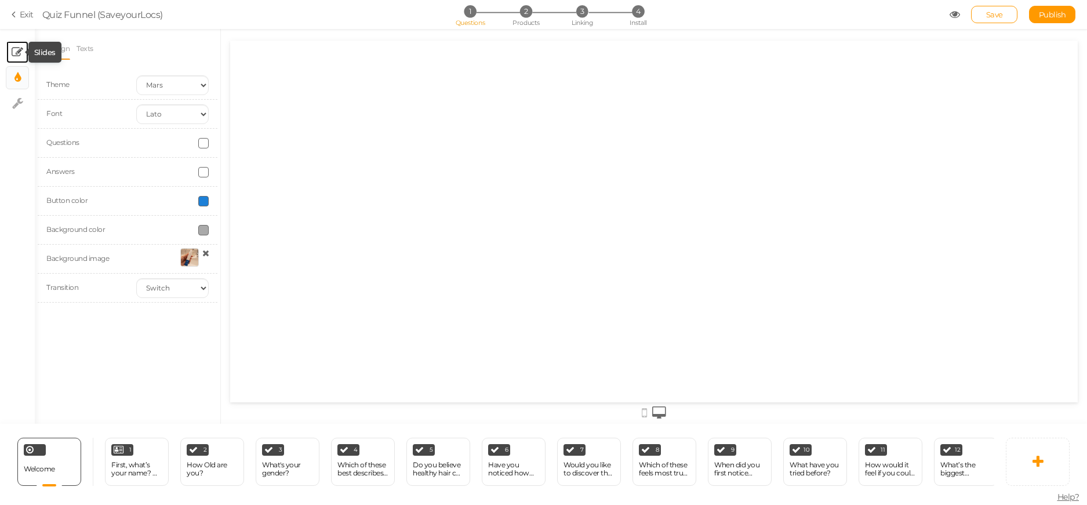
click at [17, 53] on icon at bounding box center [18, 52] width 12 height 12
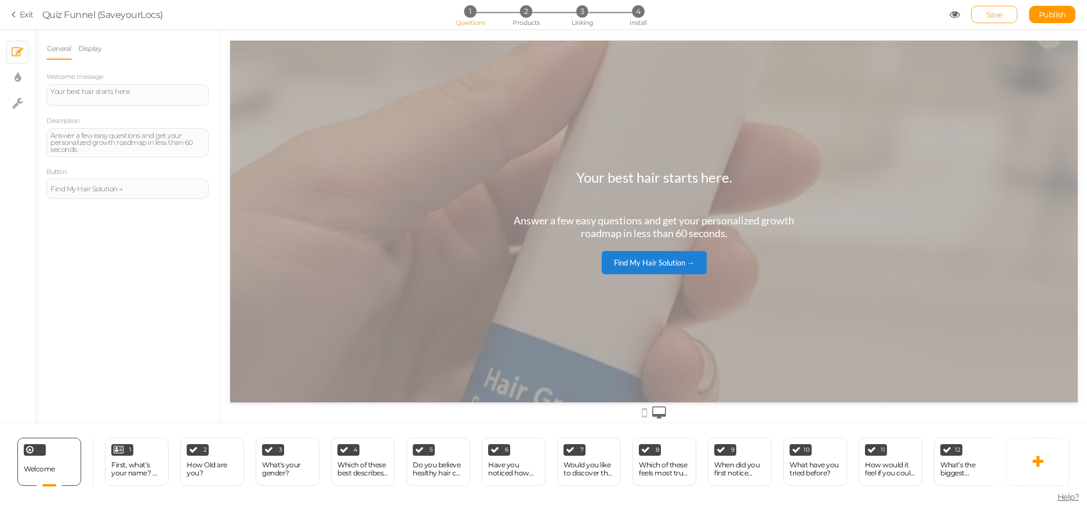
click at [984, 16] on link "Save" at bounding box center [994, 14] width 46 height 17
click at [1040, 16] on span "Publish" at bounding box center [1052, 14] width 27 height 9
click at [873, 459] on div "How would it feel if you could look in the mirror and not worry about your hair?" at bounding box center [890, 469] width 51 height 20
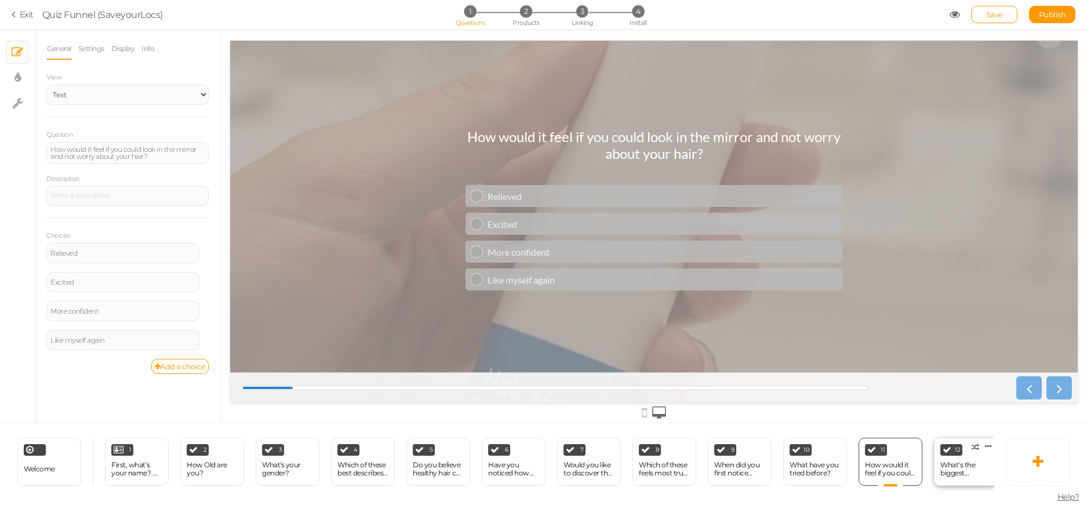
click at [945, 453] on div "12 What’s the biggest frustration with your hair journey so far? × Define the c…" at bounding box center [966, 462] width 64 height 48
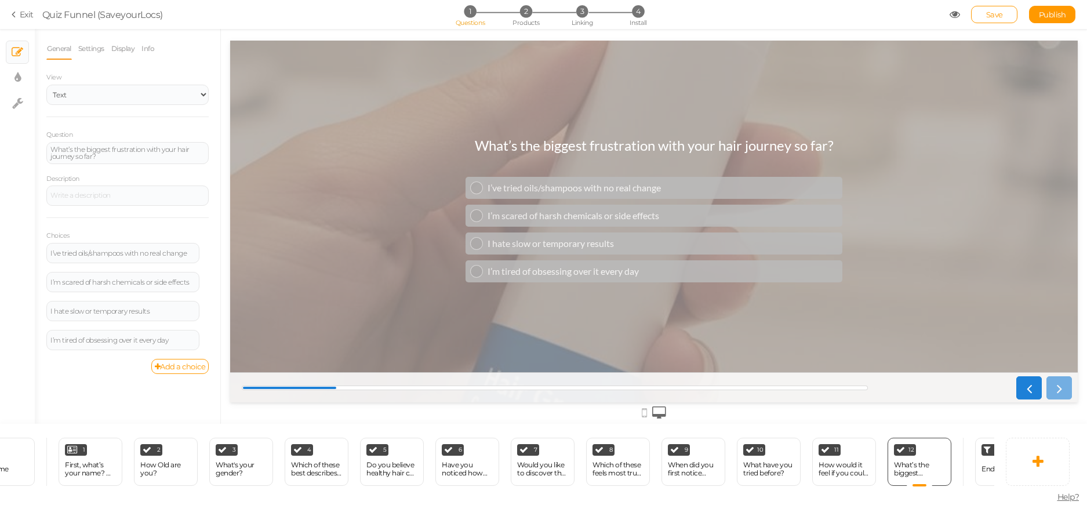
scroll to position [0, 70]
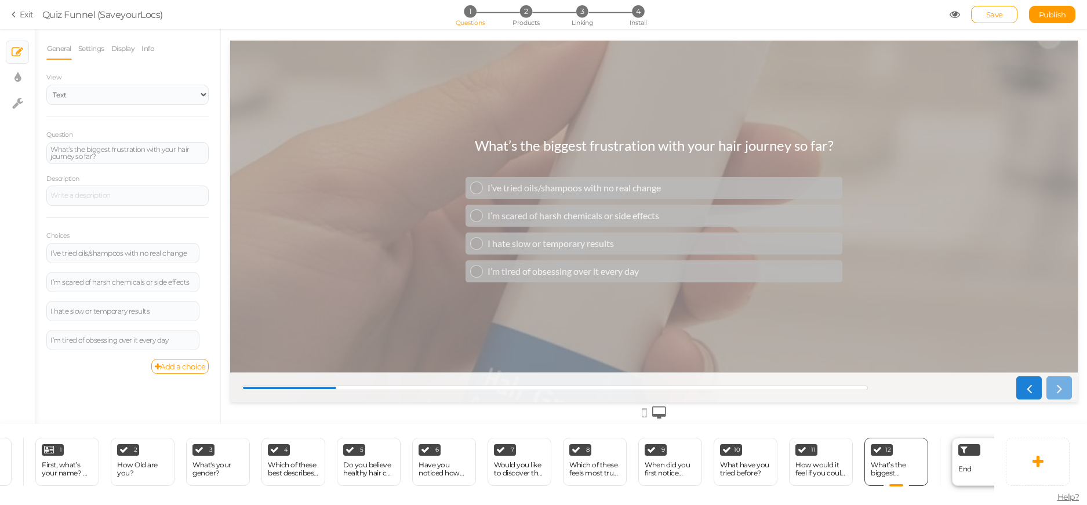
click at [971, 453] on div "End" at bounding box center [984, 462] width 64 height 48
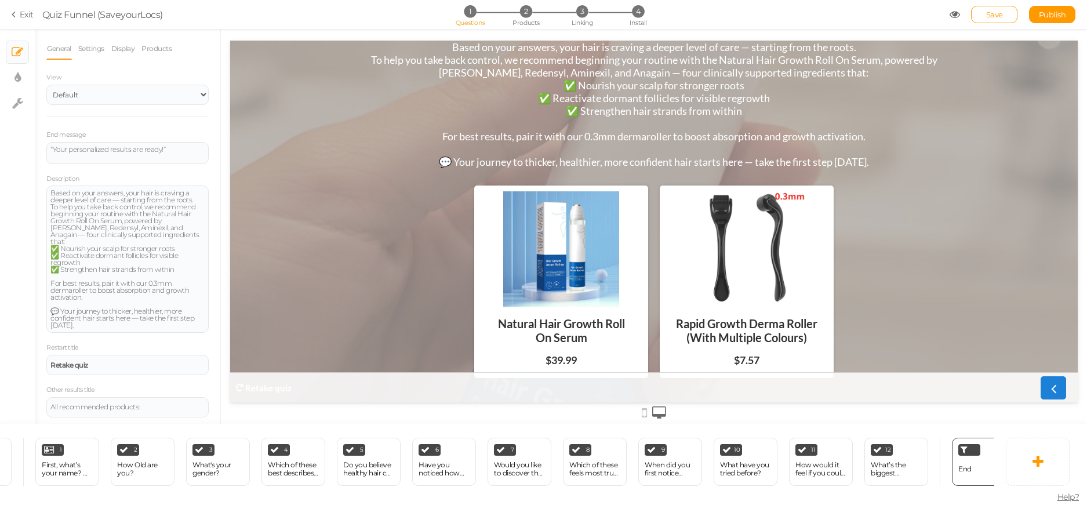
scroll to position [76, 0]
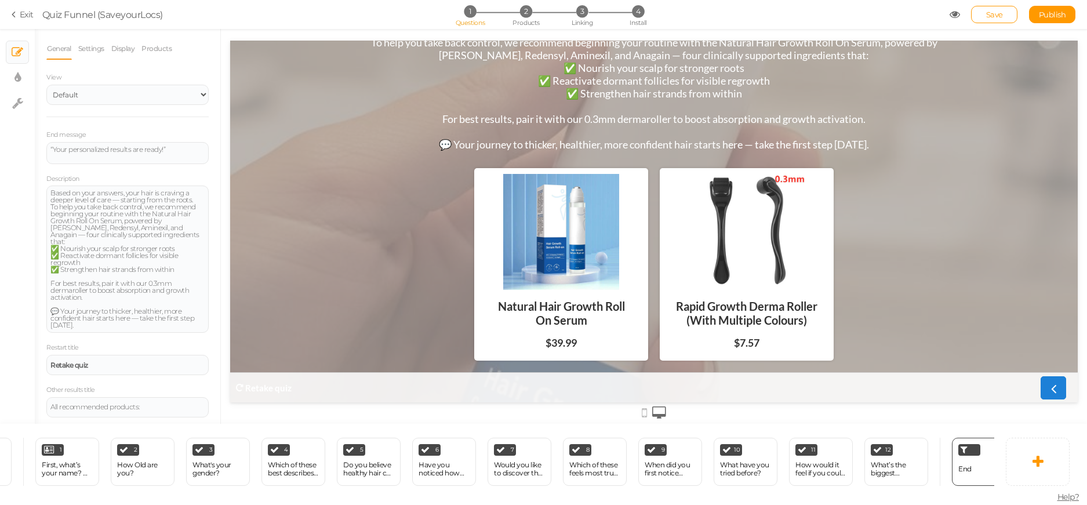
click at [749, 211] on div at bounding box center [746, 232] width 162 height 116
drag, startPoint x: 733, startPoint y: 196, endPoint x: 712, endPoint y: 180, distance: 26.4
click at [726, 190] on div at bounding box center [746, 232] width 162 height 116
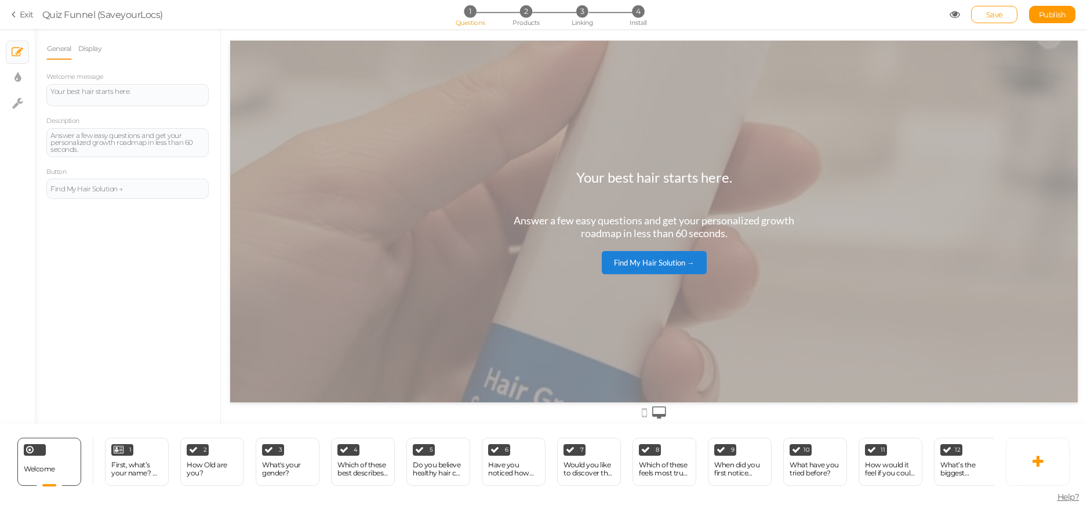
click at [996, 490] on div "Welcome Delete 1 First, what’s your name? 👋 (So we can personalize your results…" at bounding box center [537, 461] width 1075 height 75
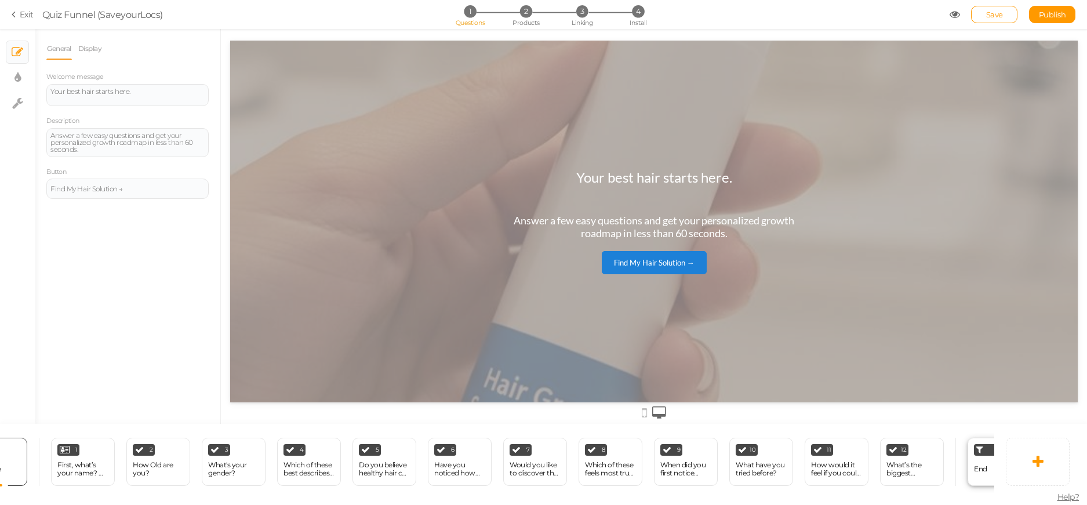
scroll to position [0, 70]
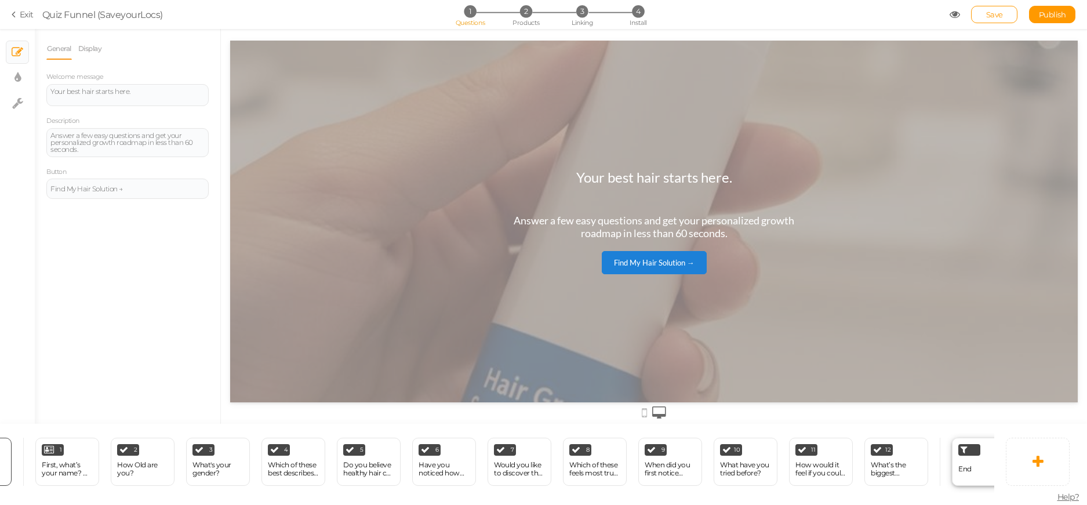
click at [963, 445] on icon at bounding box center [963, 449] width 7 height 9
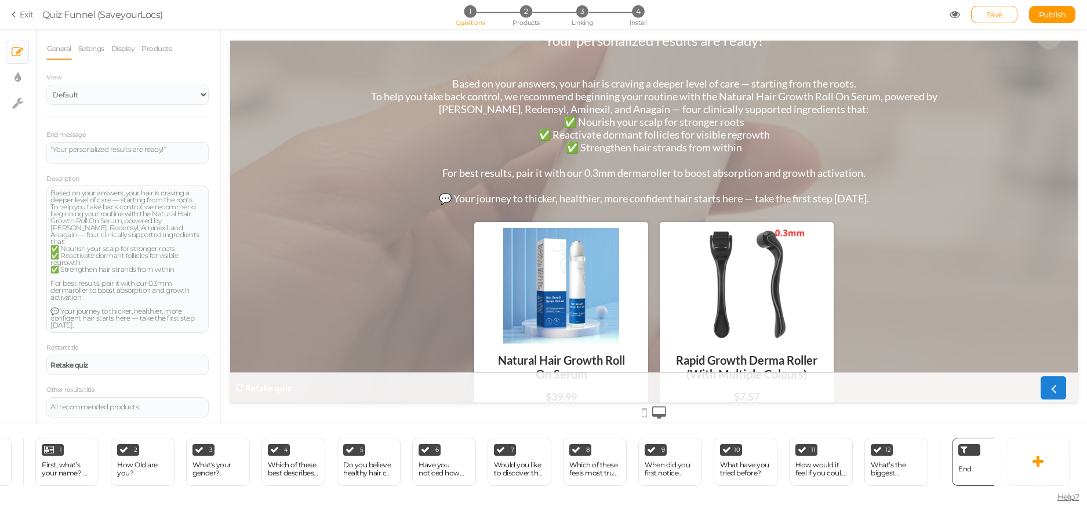
scroll to position [76, 0]
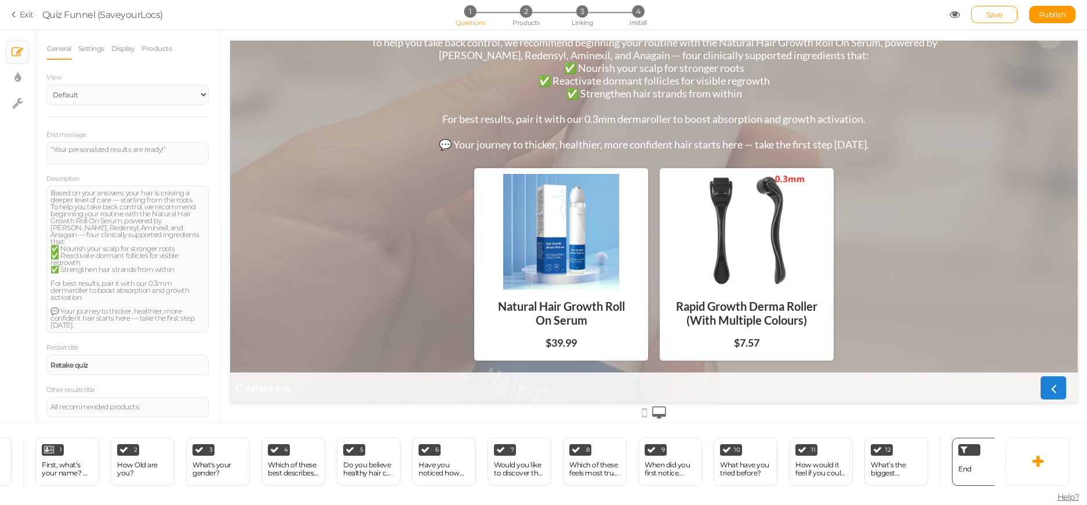
click at [526, 286] on div at bounding box center [561, 232] width 162 height 116
click at [530, 281] on div at bounding box center [561, 232] width 162 height 116
click at [529, 280] on div at bounding box center [561, 232] width 162 height 116
click at [528, 279] on div at bounding box center [561, 232] width 162 height 116
click at [527, 276] on div at bounding box center [561, 232] width 162 height 116
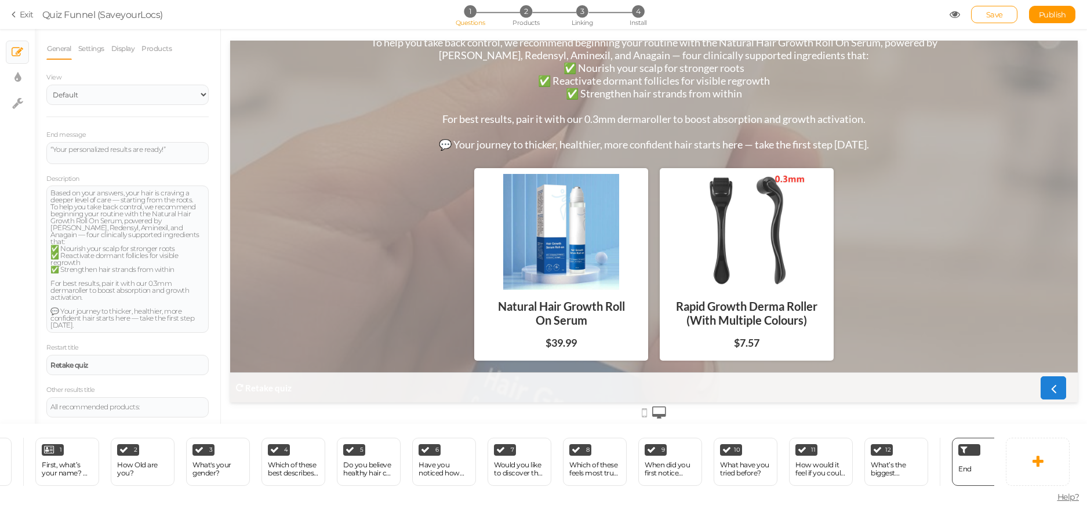
click at [527, 275] on div at bounding box center [561, 232] width 162 height 116
click at [529, 271] on div at bounding box center [561, 232] width 162 height 116
click at [21, 12] on link "Exit" at bounding box center [23, 15] width 22 height 12
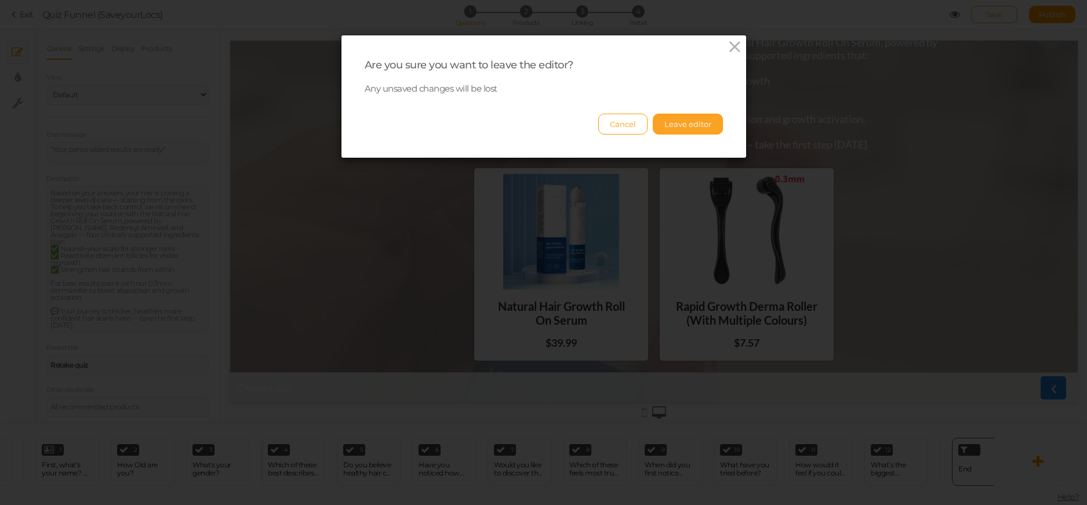
click at [685, 120] on button "Leave editor" at bounding box center [688, 124] width 70 height 21
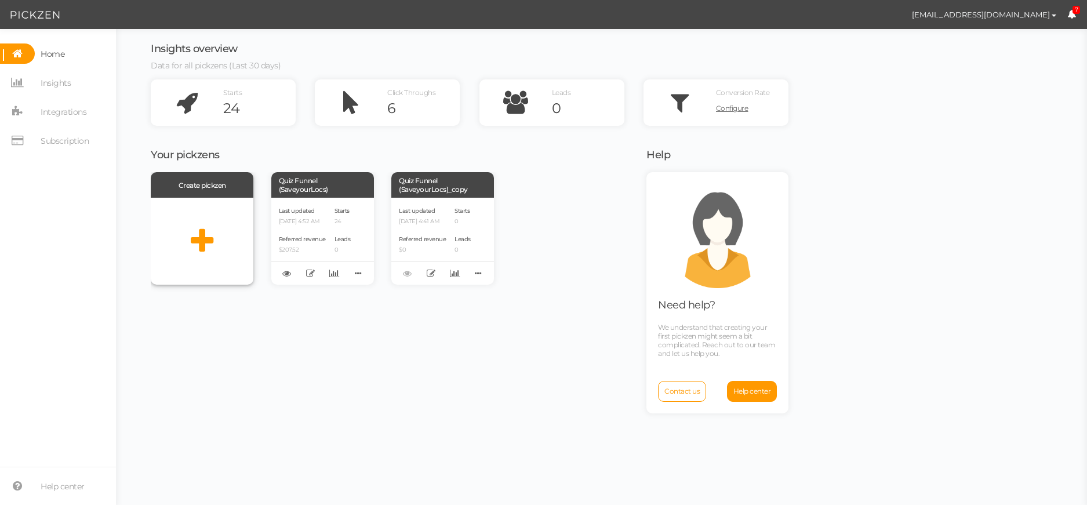
click at [195, 238] on icon at bounding box center [202, 241] width 23 height 29
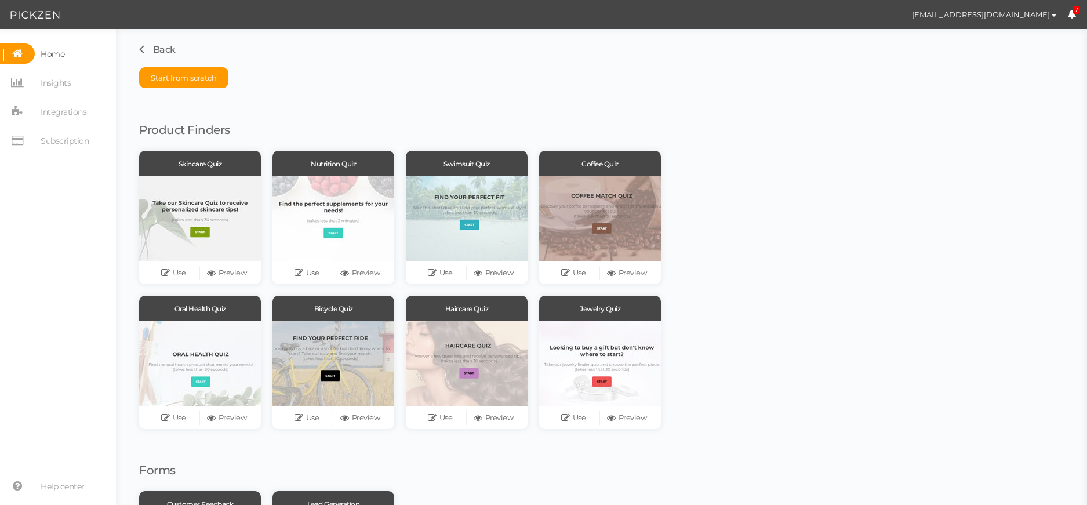
click at [154, 47] on link "Back" at bounding box center [157, 49] width 37 height 11
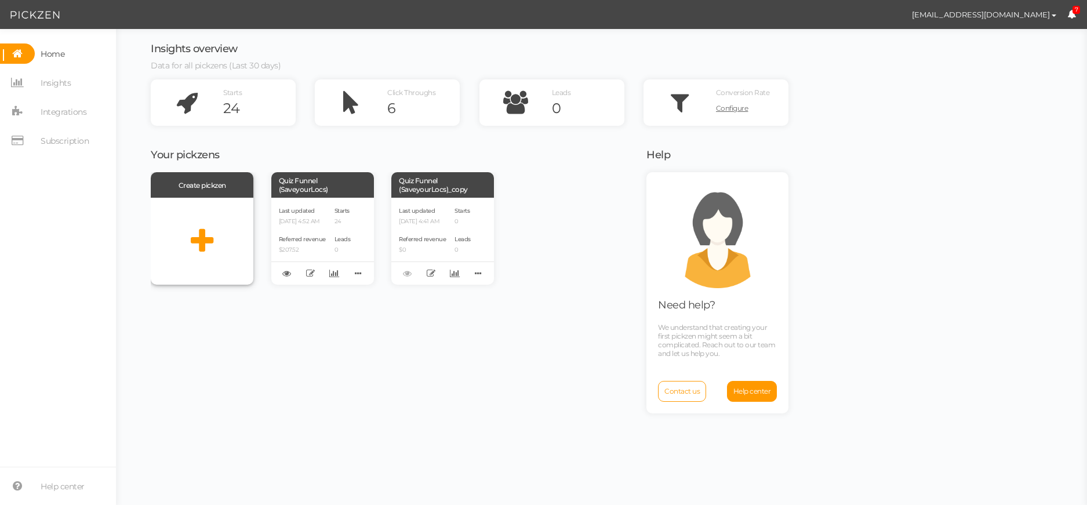
click at [211, 223] on div at bounding box center [202, 241] width 103 height 87
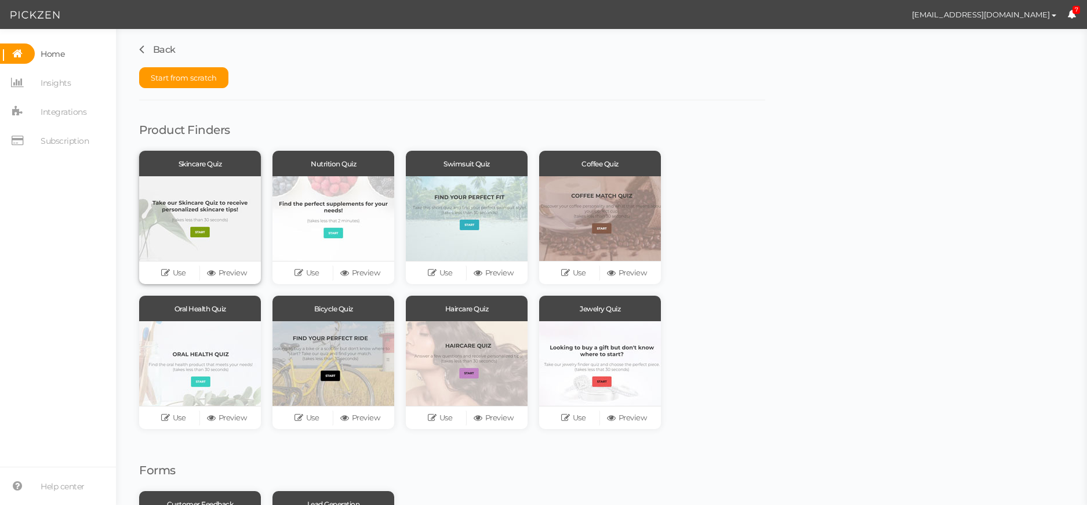
click at [197, 196] on div at bounding box center [200, 218] width 122 height 85
click at [206, 232] on div at bounding box center [200, 218] width 122 height 85
click at [175, 273] on link "Use" at bounding box center [173, 273] width 53 height 16
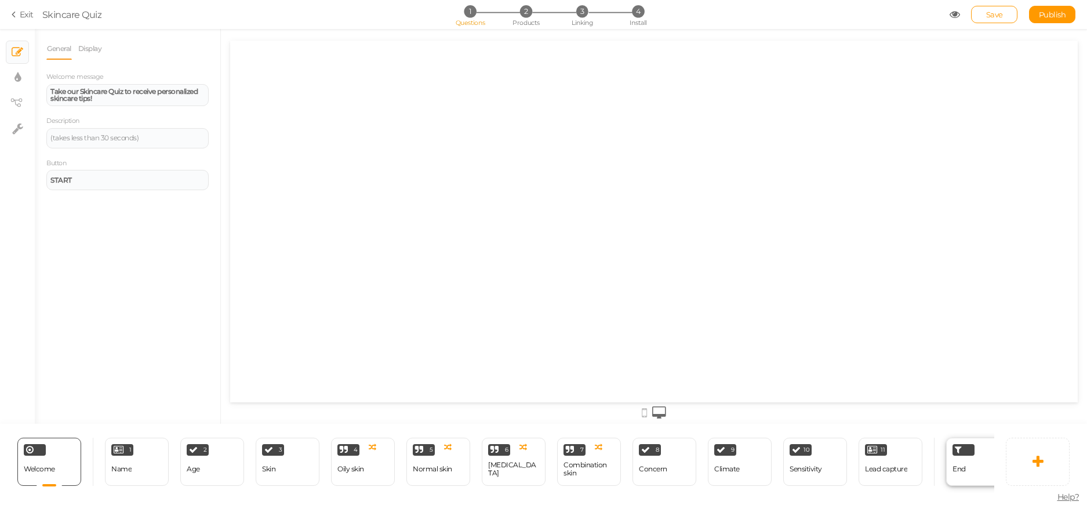
click at [966, 452] on div "End" at bounding box center [978, 462] width 64 height 48
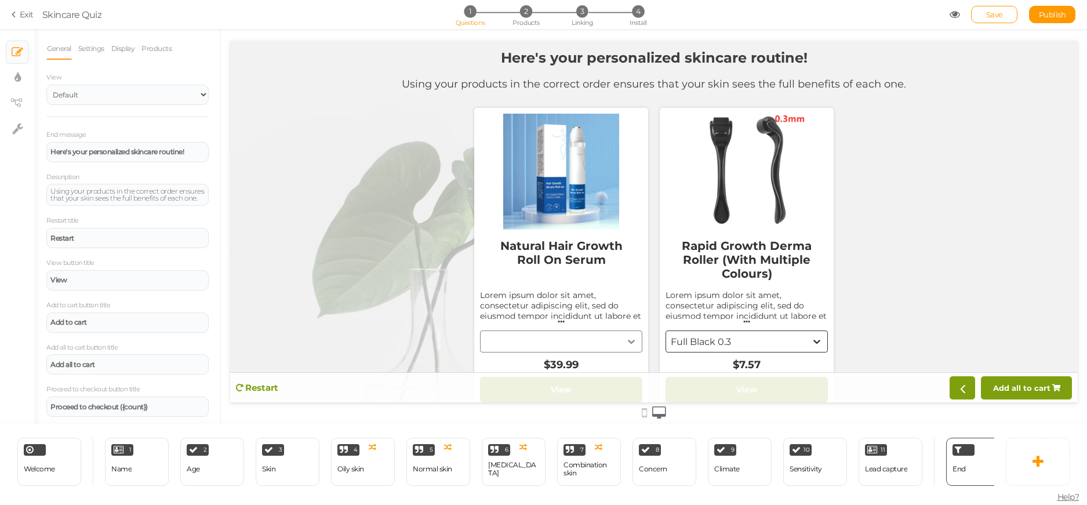
click at [564, 196] on div at bounding box center [561, 172] width 162 height 116
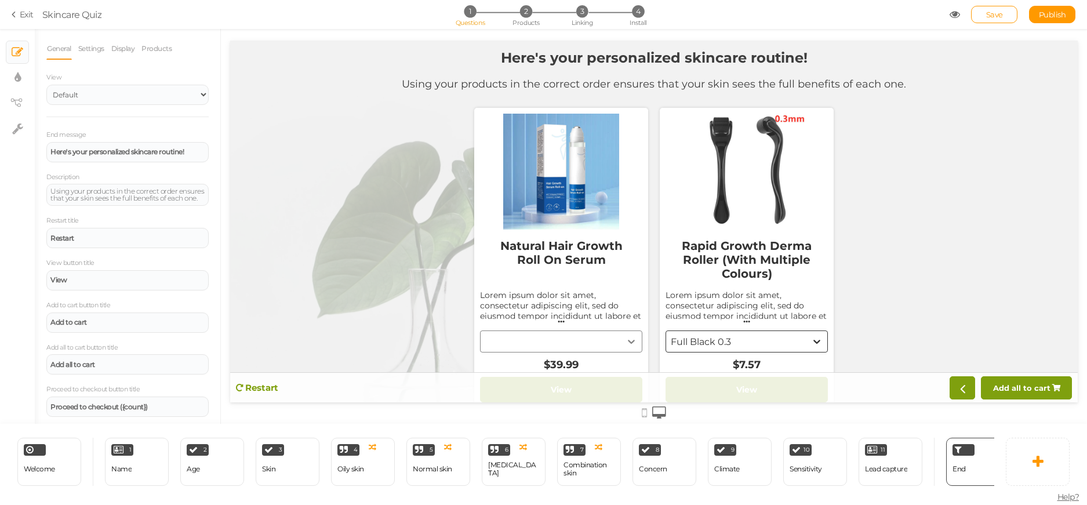
drag, startPoint x: 1037, startPoint y: 444, endPoint x: 565, endPoint y: 196, distance: 533.0
click at [565, 196] on div at bounding box center [561, 172] width 162 height 116
click at [566, 196] on div at bounding box center [561, 172] width 162 height 116
click at [25, 9] on link "Exit" at bounding box center [23, 15] width 22 height 12
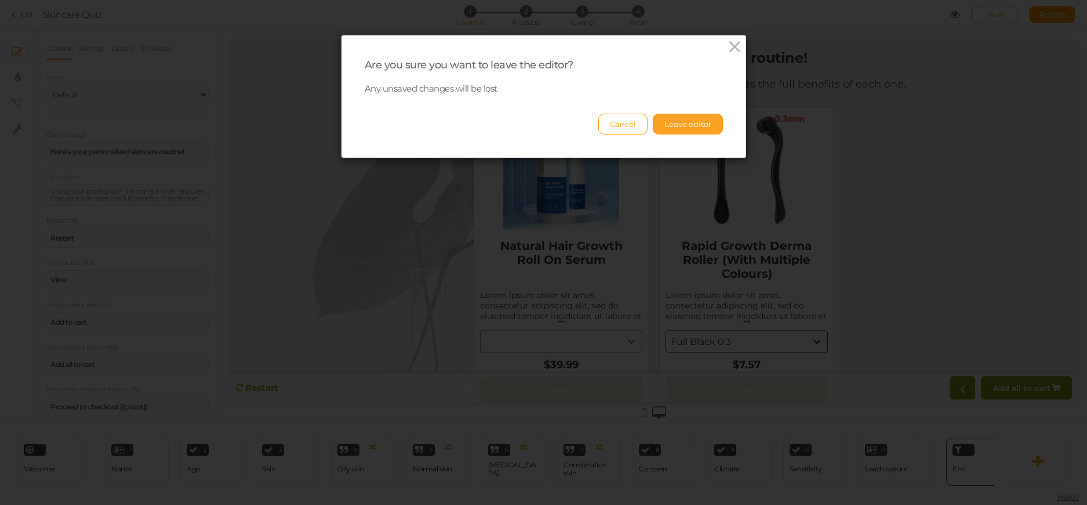
click at [680, 124] on button "Leave editor" at bounding box center [688, 124] width 70 height 21
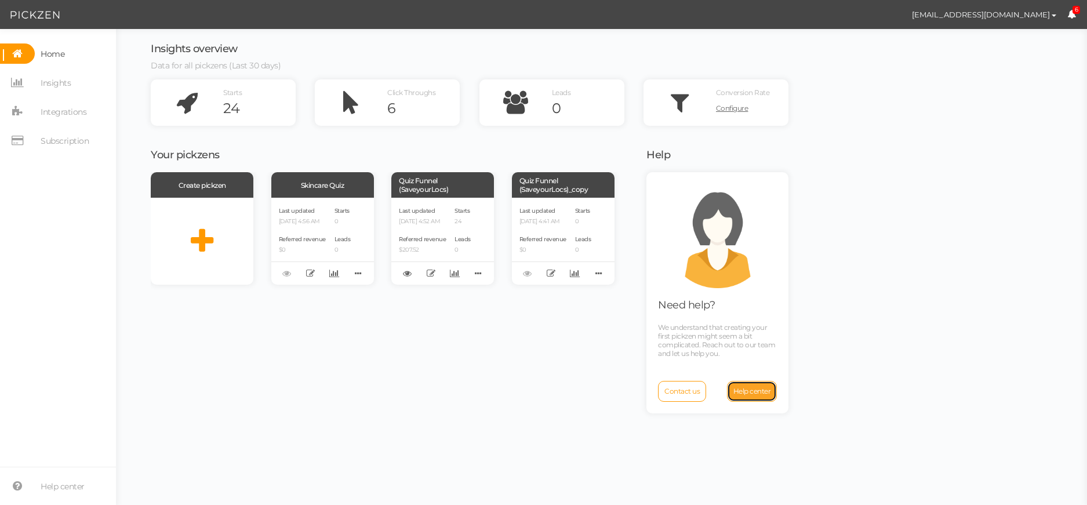
click at [756, 394] on span "Help center" at bounding box center [752, 391] width 38 height 9
click at [671, 382] on link "Contact us" at bounding box center [682, 391] width 48 height 21
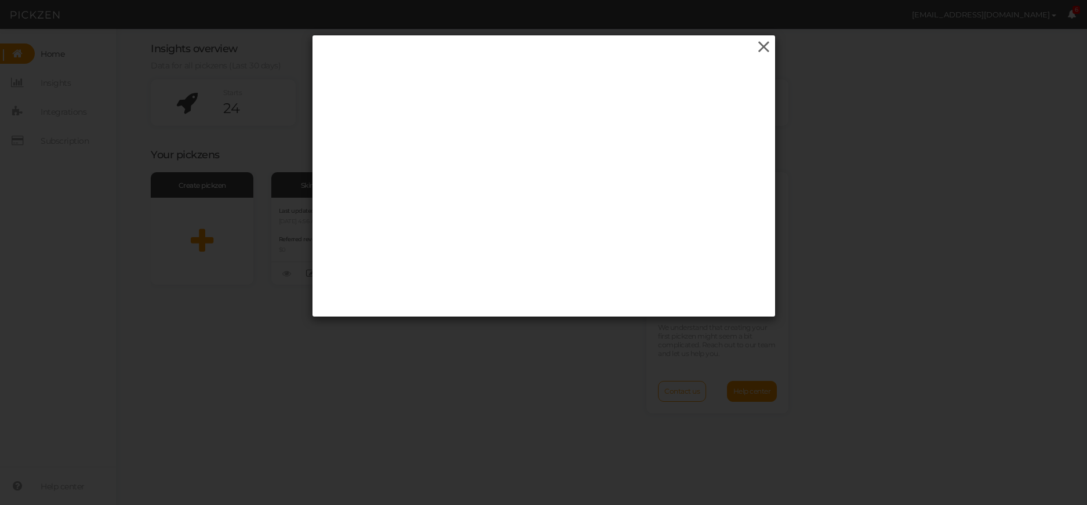
click at [762, 41] on icon at bounding box center [763, 46] width 17 height 17
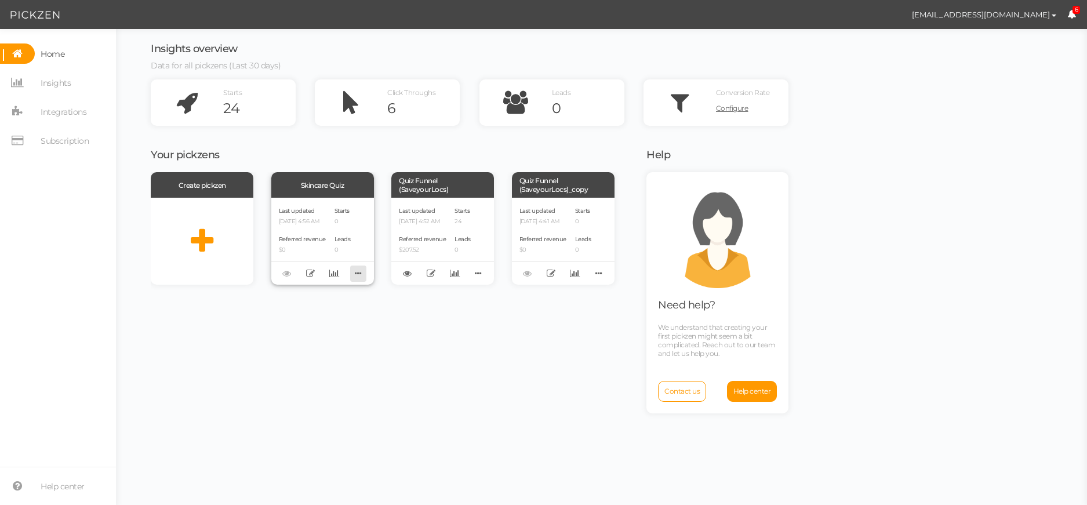
click at [360, 276] on icon at bounding box center [358, 273] width 16 height 18
click at [330, 292] on link "Delete" at bounding box center [320, 292] width 92 height 12
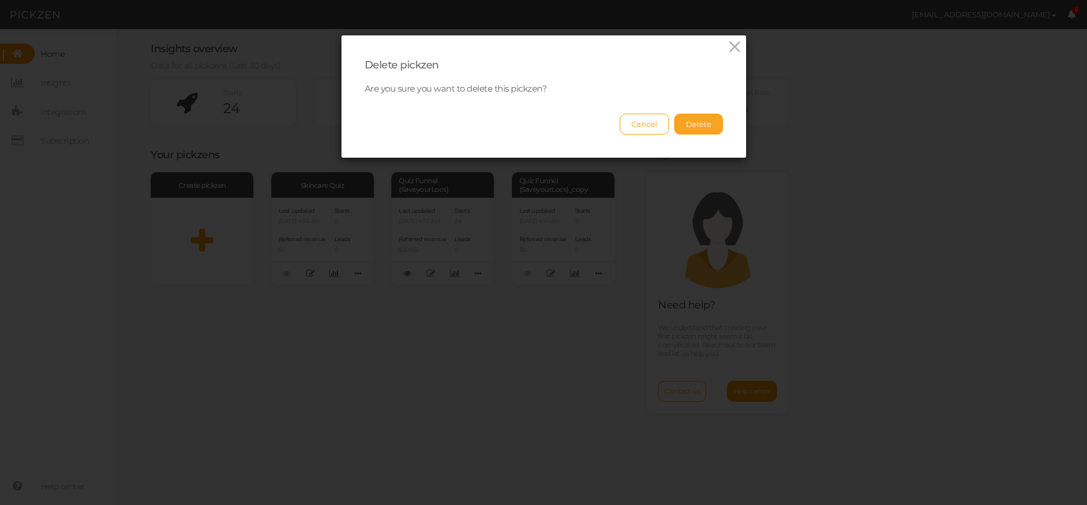
click at [682, 131] on button "Delete" at bounding box center [698, 124] width 49 height 21
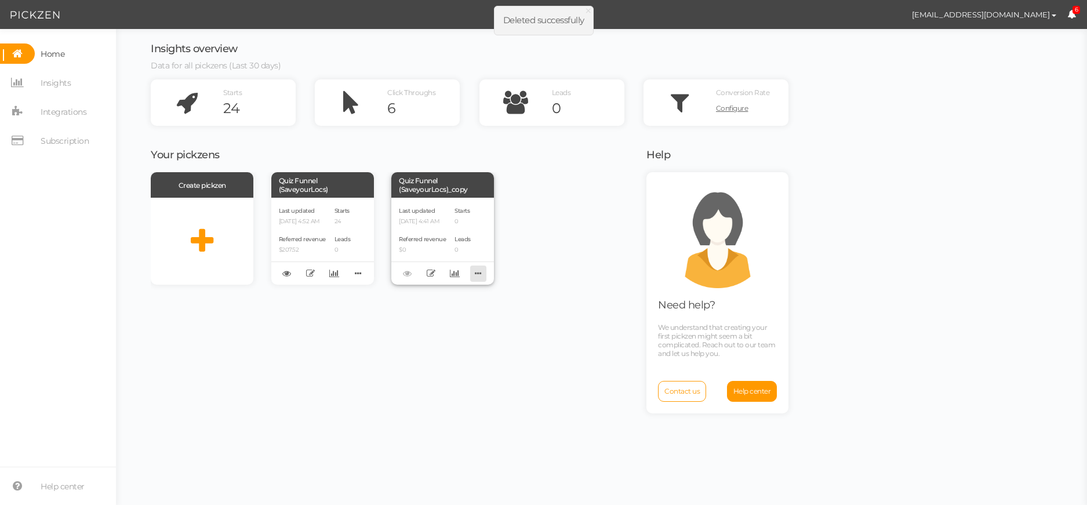
click at [477, 271] on icon at bounding box center [478, 273] width 16 height 18
click at [454, 293] on link "Delete" at bounding box center [440, 292] width 92 height 12
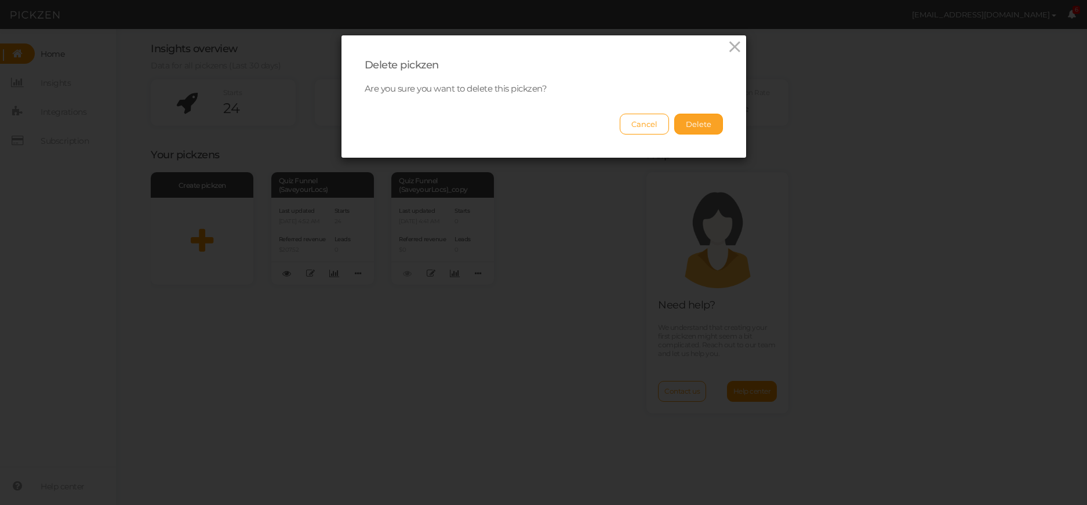
click at [696, 123] on button "Delete" at bounding box center [698, 124] width 49 height 21
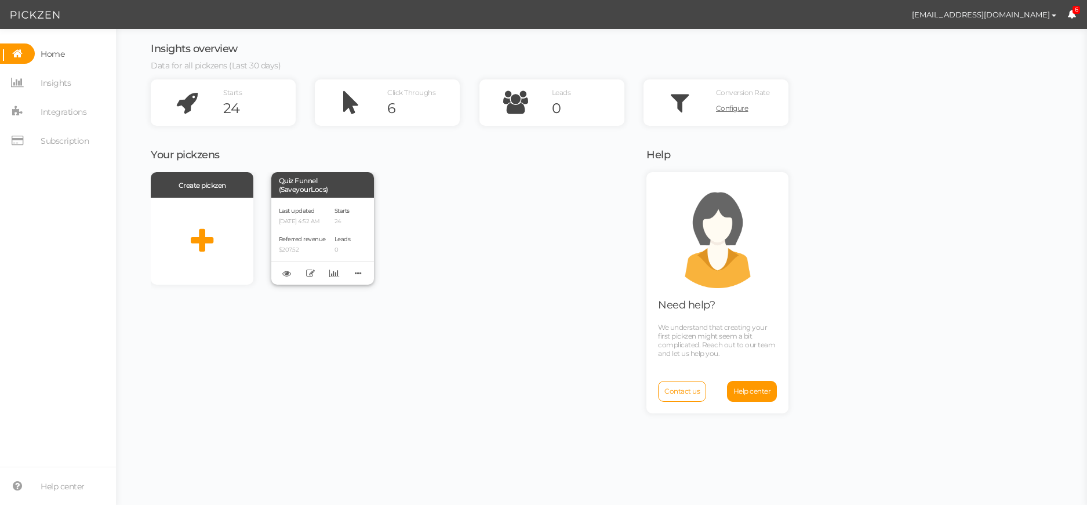
click at [311, 230] on div "Last updated 10/14/2025 4:52 AM Referred revenue $207.52" at bounding box center [302, 241] width 47 height 72
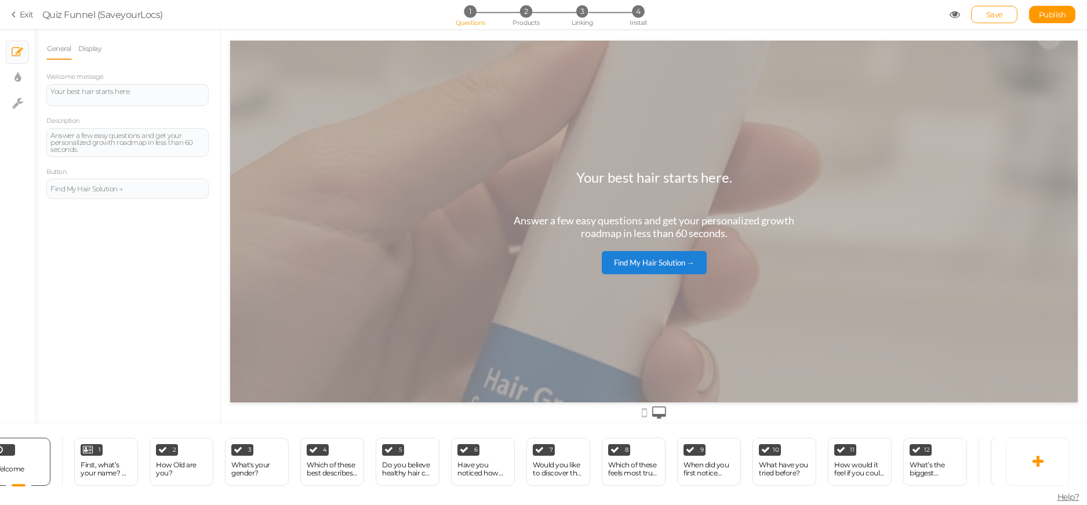
scroll to position [0, 46]
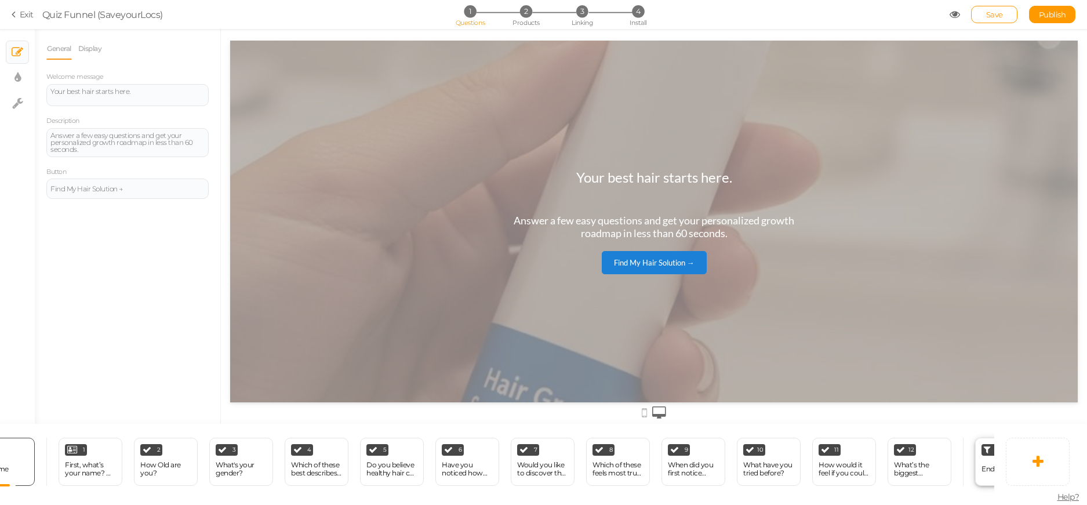
click at [984, 464] on span "End" at bounding box center [987, 468] width 13 height 9
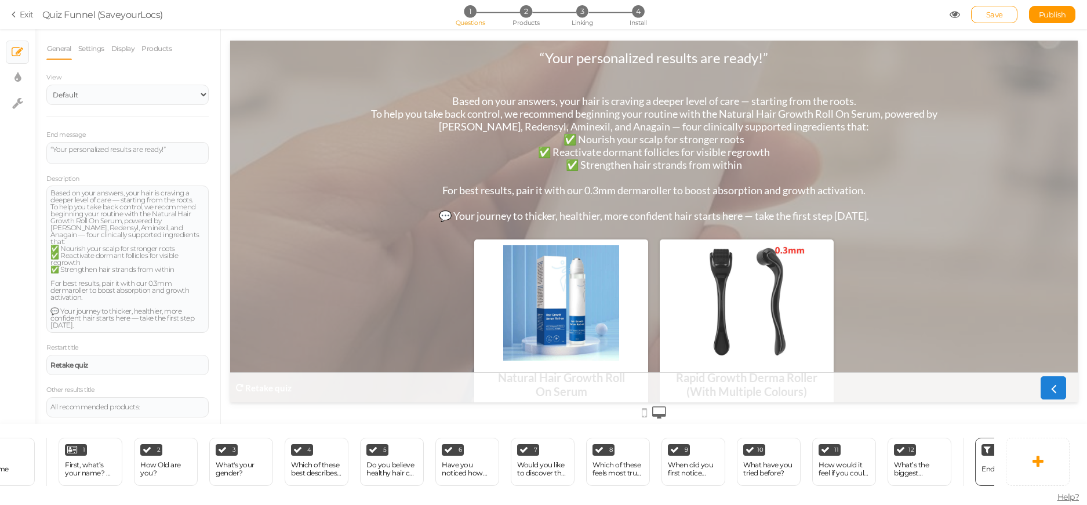
click at [19, 14] on icon at bounding box center [16, 14] width 8 height 10
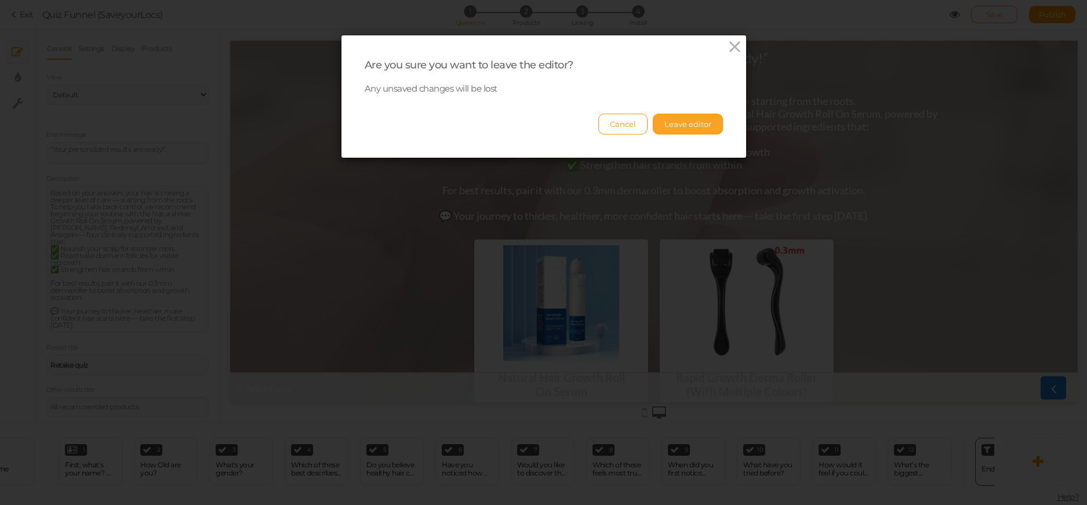
click at [684, 118] on button "Leave editor" at bounding box center [688, 124] width 70 height 21
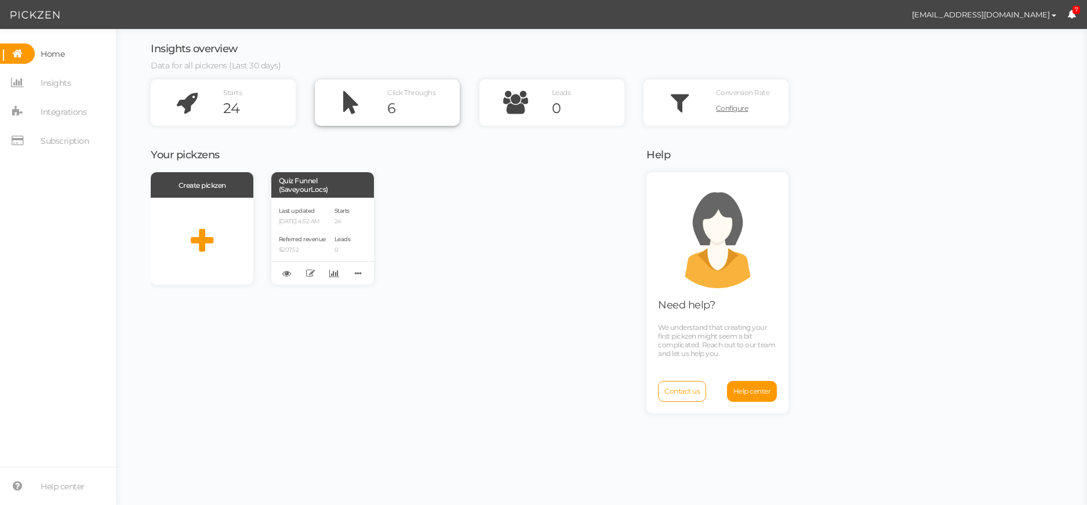
click at [385, 106] on icon at bounding box center [351, 102] width 72 height 46
click at [379, 117] on icon at bounding box center [351, 102] width 72 height 46
drag, startPoint x: 379, startPoint y: 117, endPoint x: 385, endPoint y: 112, distance: 7.8
click at [382, 116] on icon at bounding box center [351, 102] width 72 height 46
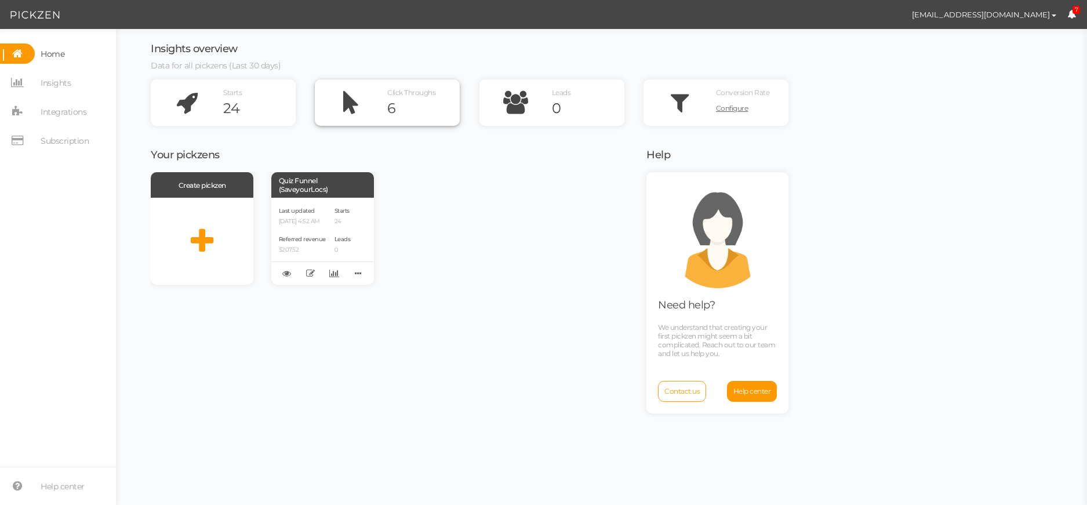
click at [340, 112] on icon at bounding box center [351, 102] width 72 height 46
click at [343, 111] on icon at bounding box center [351, 102] width 72 height 46
click at [222, 111] on icon at bounding box center [187, 102] width 72 height 46
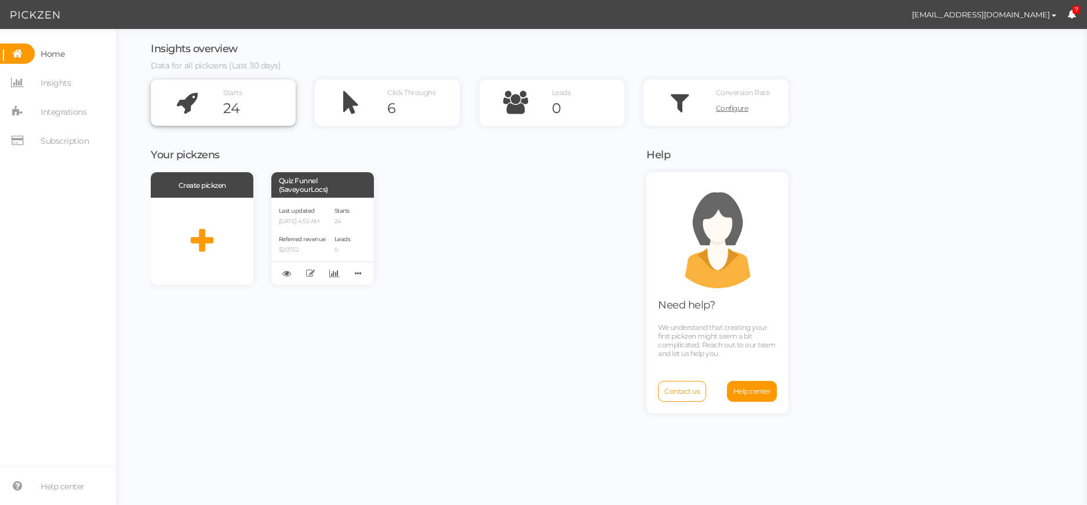
click at [222, 111] on icon at bounding box center [187, 102] width 72 height 46
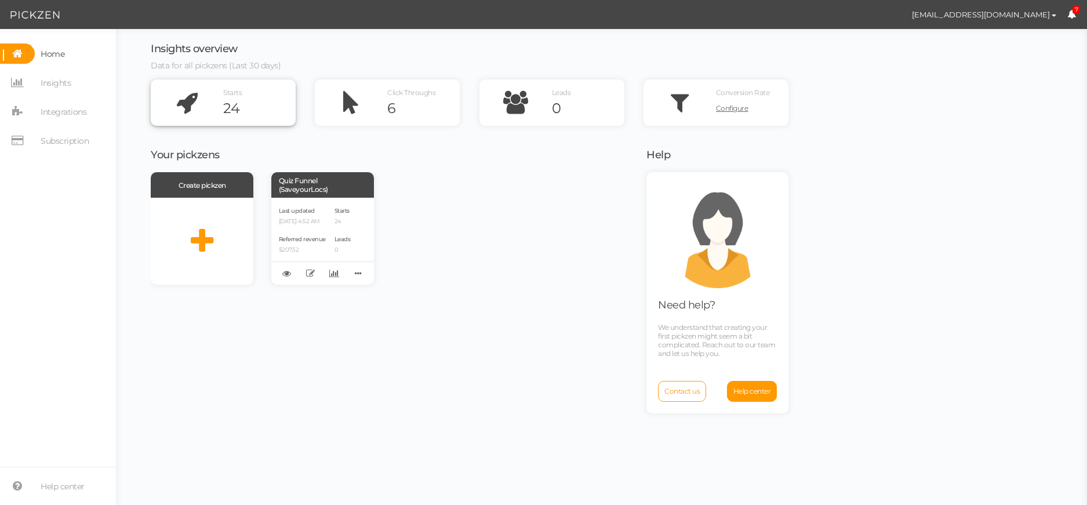
click at [222, 111] on icon at bounding box center [187, 102] width 72 height 46
drag, startPoint x: 223, startPoint y: 111, endPoint x: 230, endPoint y: 110, distance: 7.6
click at [230, 110] on div "Starts 24" at bounding box center [223, 102] width 145 height 46
click at [406, 226] on div "Create pickzen Quiz Funnel (SaveyourLocs) Last updated 10/14/2025 4:52 AM Refer…" at bounding box center [391, 228] width 481 height 112
drag, startPoint x: 491, startPoint y: 219, endPoint x: 484, endPoint y: 212, distance: 9.8
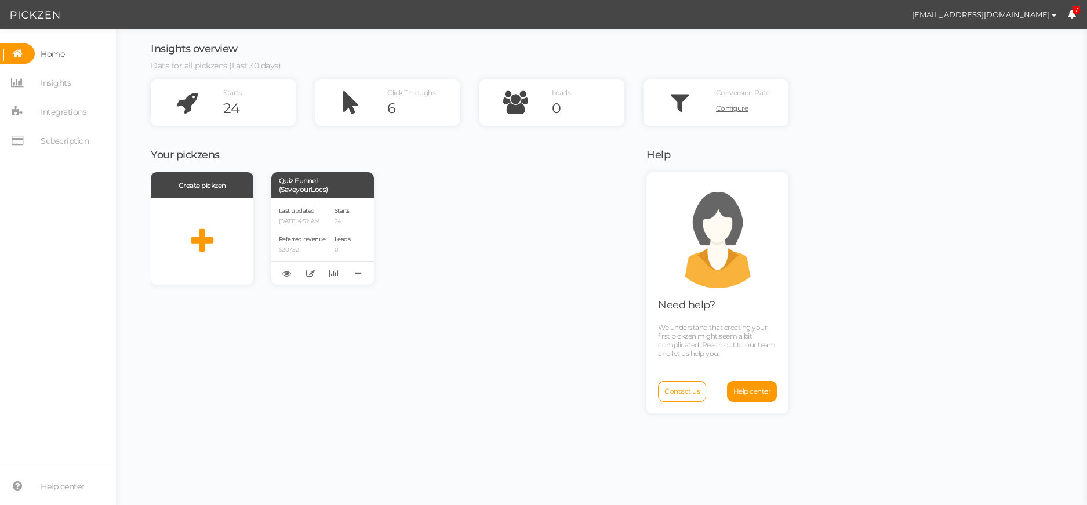
click at [484, 212] on div "Create pickzen Quiz Funnel (SaveyourLocs) Last updated 10/14/2025 4:52 AM Refer…" at bounding box center [391, 228] width 481 height 112
drag, startPoint x: 472, startPoint y: 206, endPoint x: 463, endPoint y: 206, distance: 8.7
click at [463, 206] on div "Create pickzen Quiz Funnel (SaveyourLocs) Last updated 10/14/2025 4:52 AM Refer…" at bounding box center [391, 228] width 481 height 112
click at [63, 80] on span "Insights" at bounding box center [56, 83] width 30 height 19
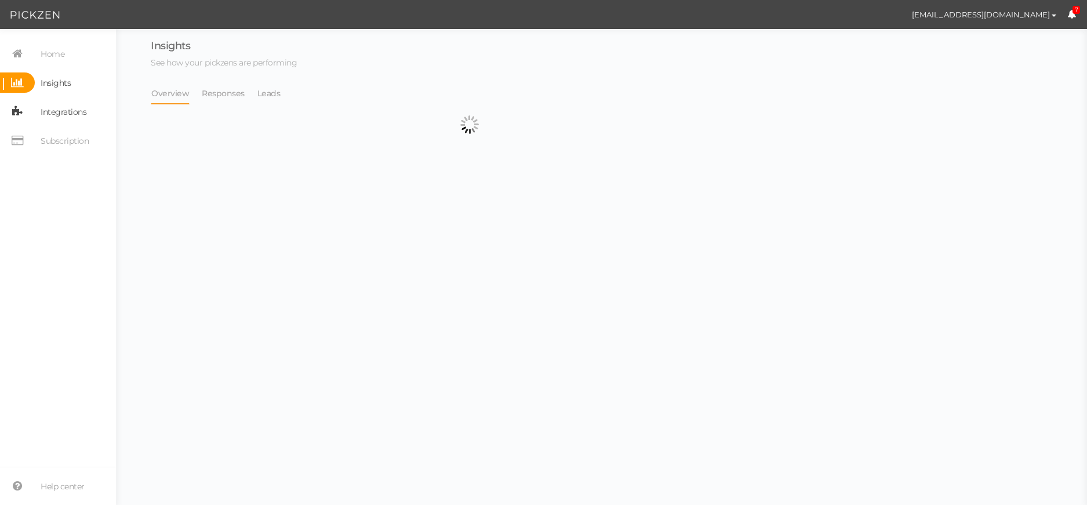
click at [67, 110] on span "Integrations" at bounding box center [64, 112] width 46 height 19
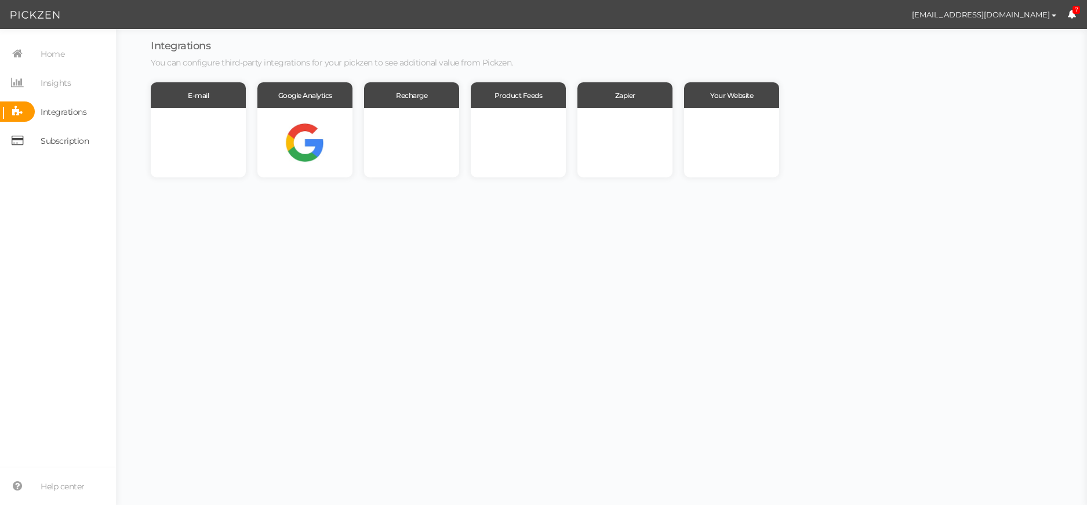
click at [37, 148] on span "Subscription" at bounding box center [62, 140] width 54 height 20
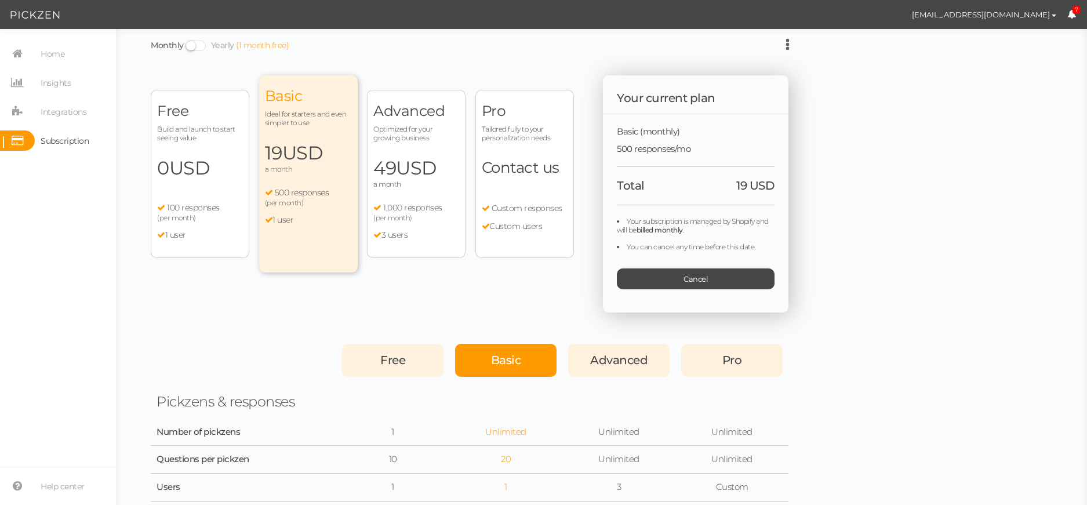
click at [409, 198] on div "Advanced Optimized for your growing business 49 USD a month 1,000 responses (pe…" at bounding box center [416, 174] width 99 height 168
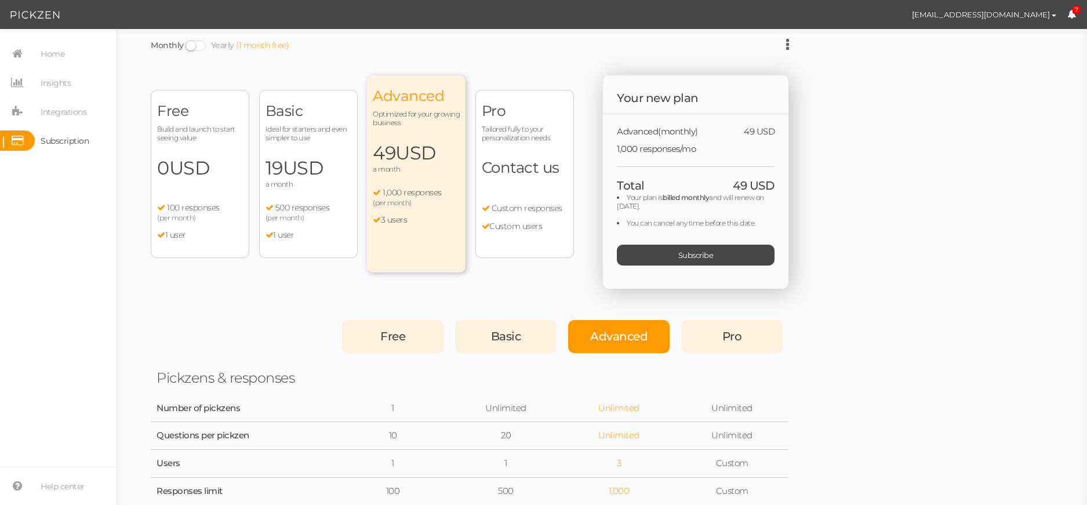
click at [485, 186] on div "Pro Tailored fully to your personalization needs Contact us Custom responses Cu…" at bounding box center [524, 174] width 99 height 168
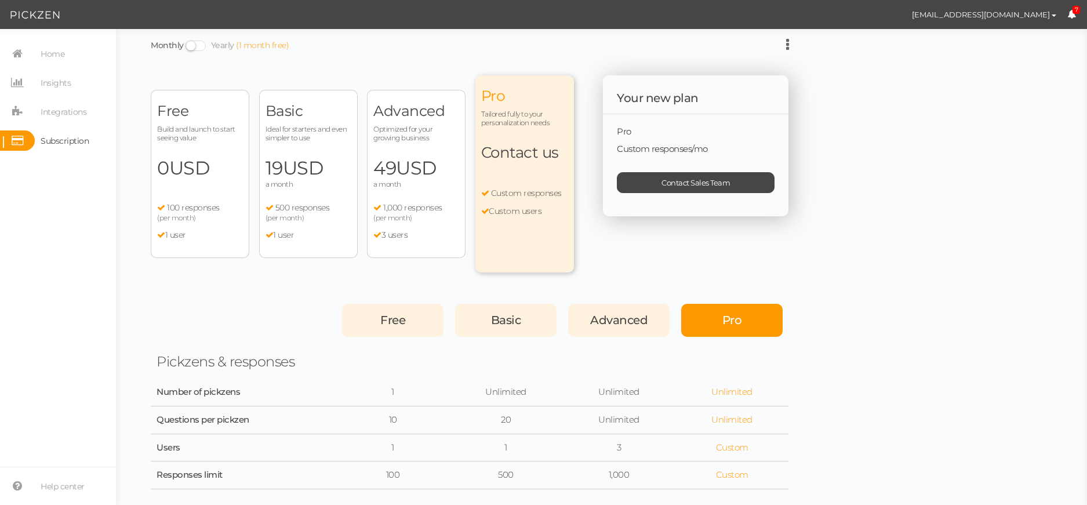
click at [317, 170] on span "USD" at bounding box center [303, 167] width 41 height 23
